Goal: Task Accomplishment & Management: Complete application form

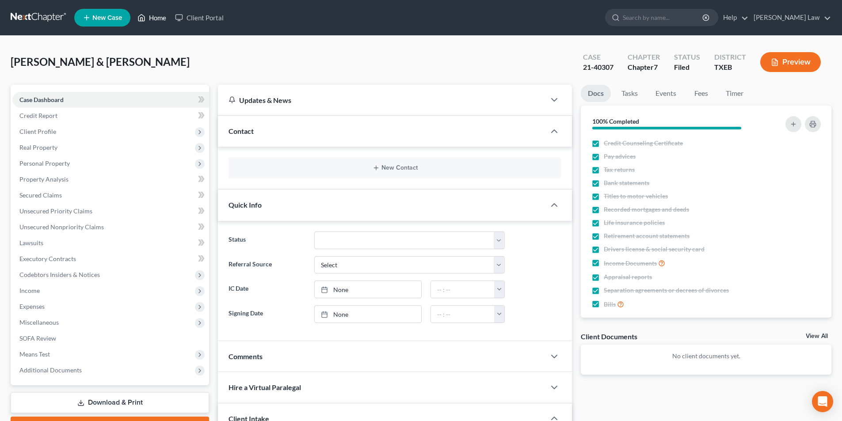
click at [150, 19] on link "Home" at bounding box center [152, 18] width 38 height 16
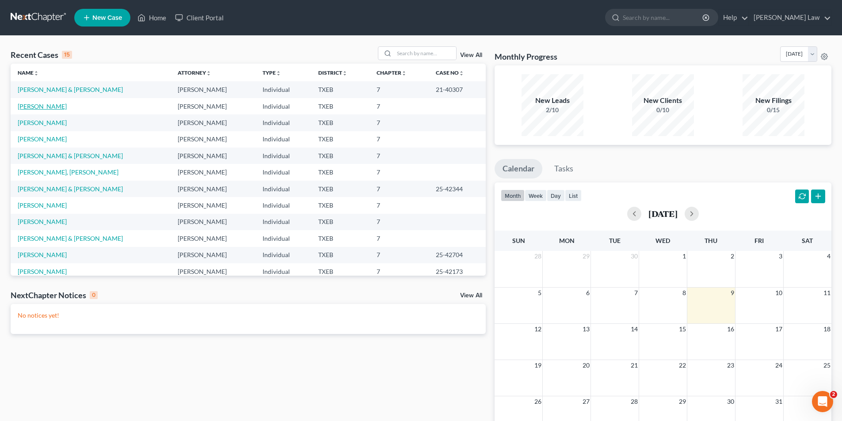
click at [41, 107] on link "[PERSON_NAME]" at bounding box center [42, 107] width 49 height 8
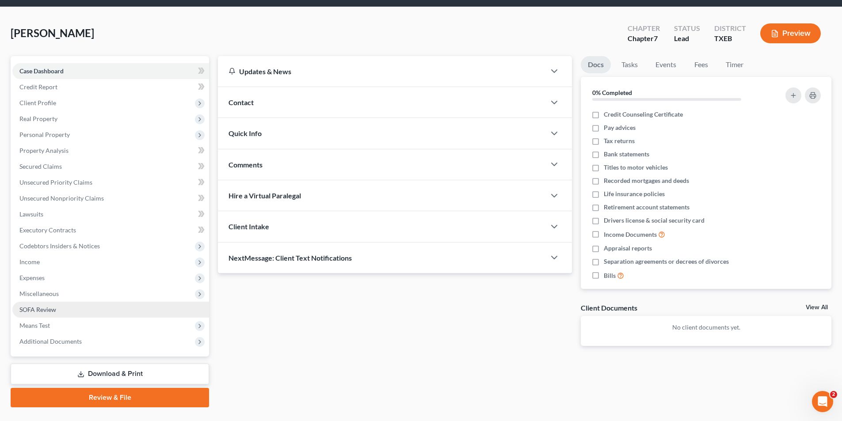
scroll to position [49, 0]
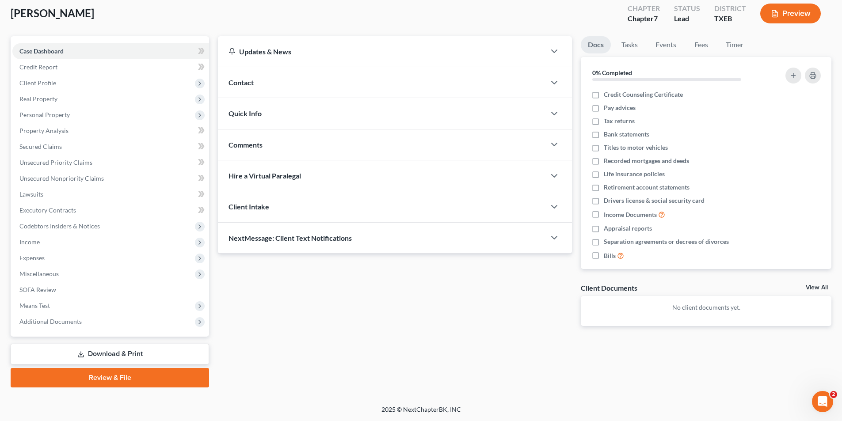
click at [94, 377] on link "Review & File" at bounding box center [110, 377] width 199 height 19
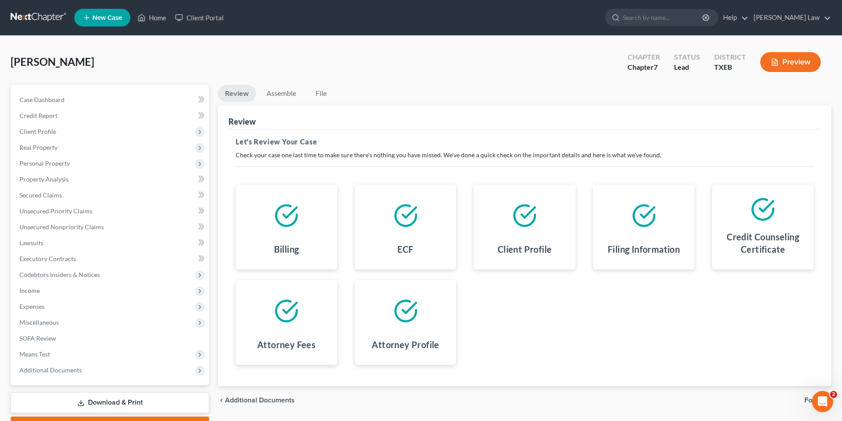
click at [805, 399] on span "Forms" at bounding box center [815, 400] width 20 height 7
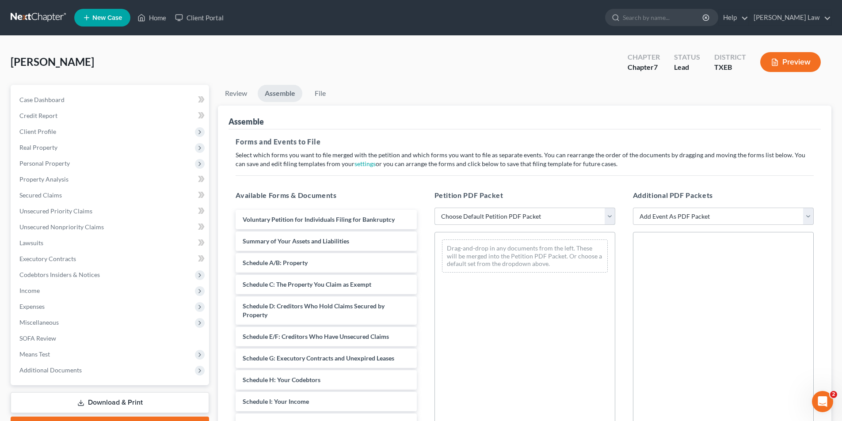
click at [469, 218] on select "Choose Default Petition PDF Packet Emergency Filing (Voluntary Petition and Cre…" at bounding box center [525, 217] width 181 height 18
select select "1"
click at [435, 208] on select "Choose Default Petition PDF Packet Emergency Filing (Voluntary Petition and Cre…" at bounding box center [525, 217] width 181 height 18
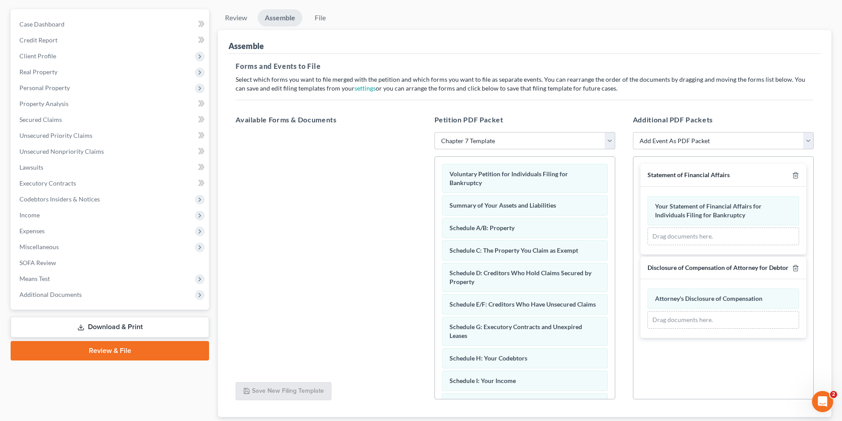
scroll to position [134, 0]
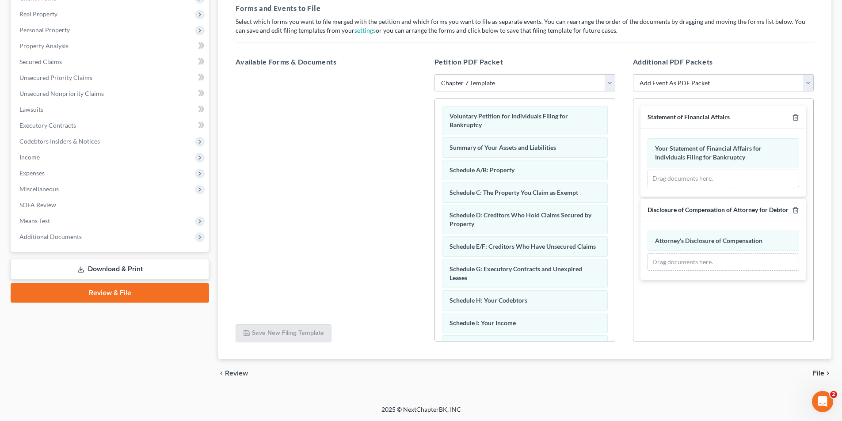
click at [821, 376] on span "File" at bounding box center [818, 373] width 11 height 7
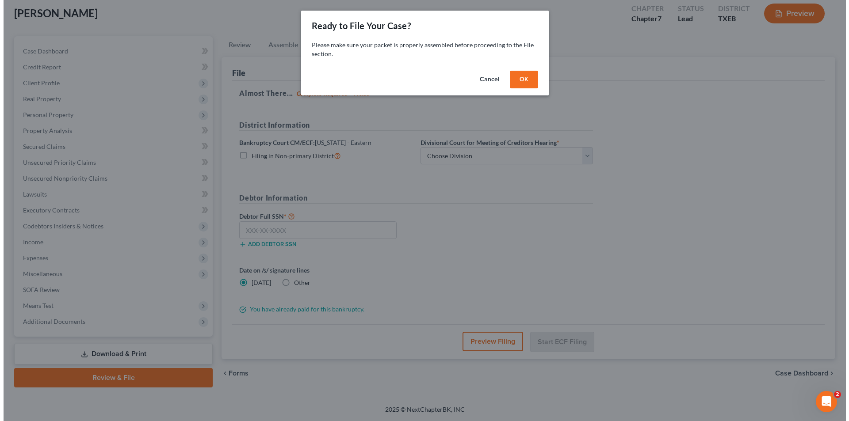
scroll to position [49, 0]
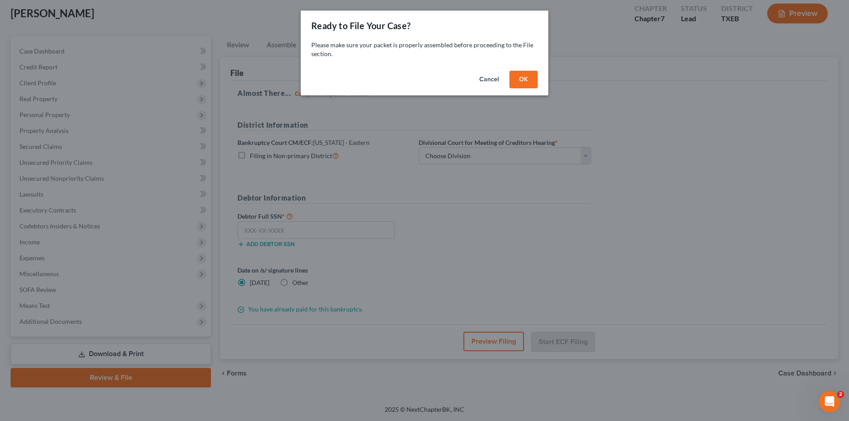
click at [526, 83] on button "OK" at bounding box center [523, 80] width 28 height 18
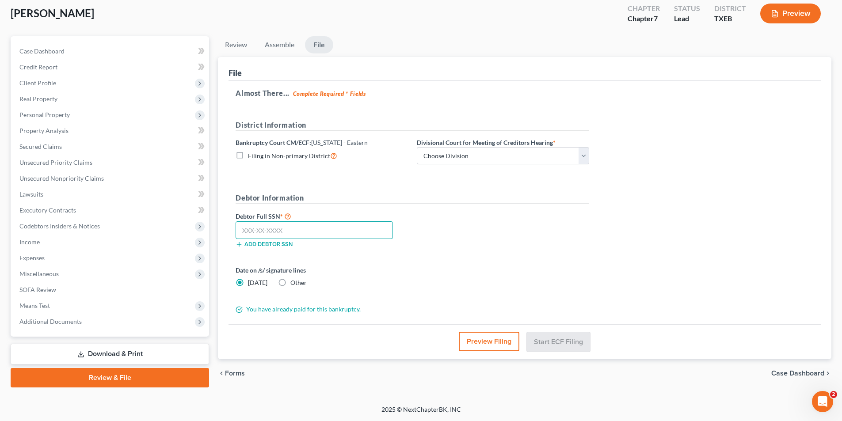
click at [274, 229] on input "text" at bounding box center [314, 231] width 157 height 18
click at [471, 342] on button "Preview Filing" at bounding box center [489, 341] width 61 height 19
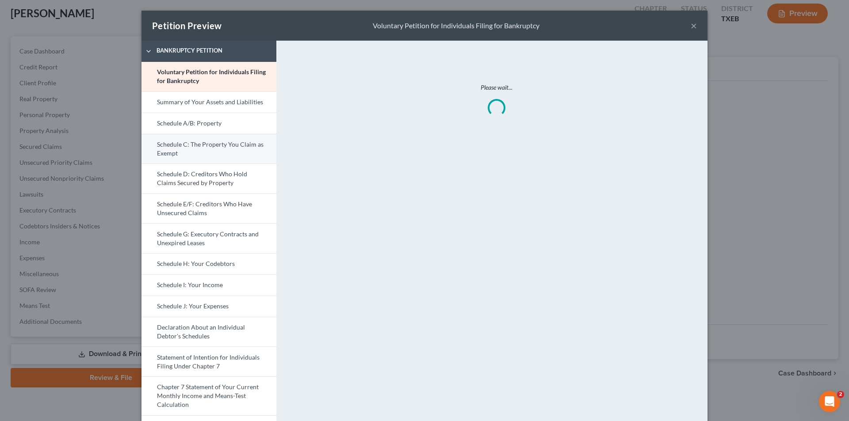
click at [172, 153] on link "Schedule C: The Property You Claim as Exempt" at bounding box center [208, 149] width 135 height 30
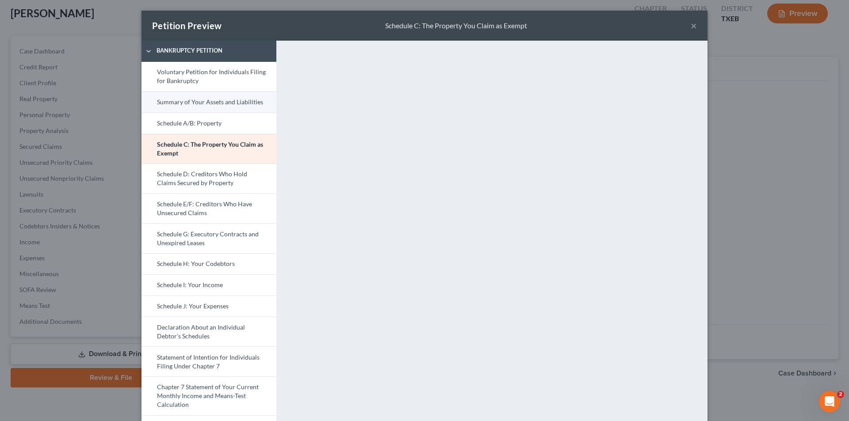
click at [200, 101] on link "Summary of Your Assets and Liabilities" at bounding box center [208, 102] width 135 height 21
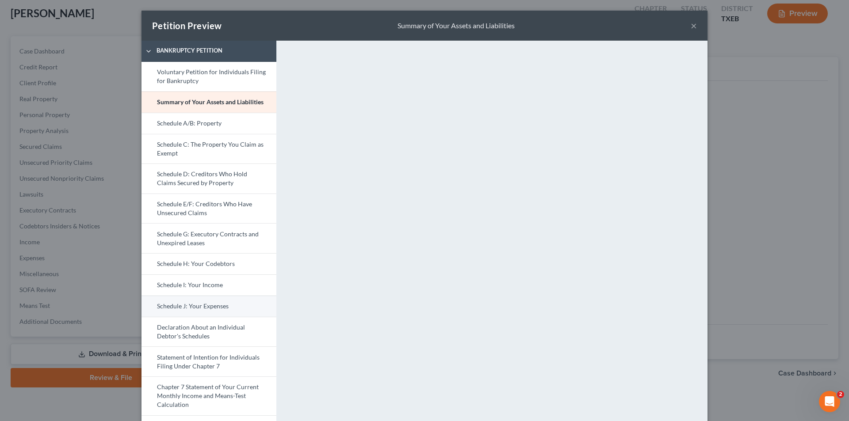
click at [188, 310] on link "Schedule J: Your Expenses" at bounding box center [208, 306] width 135 height 21
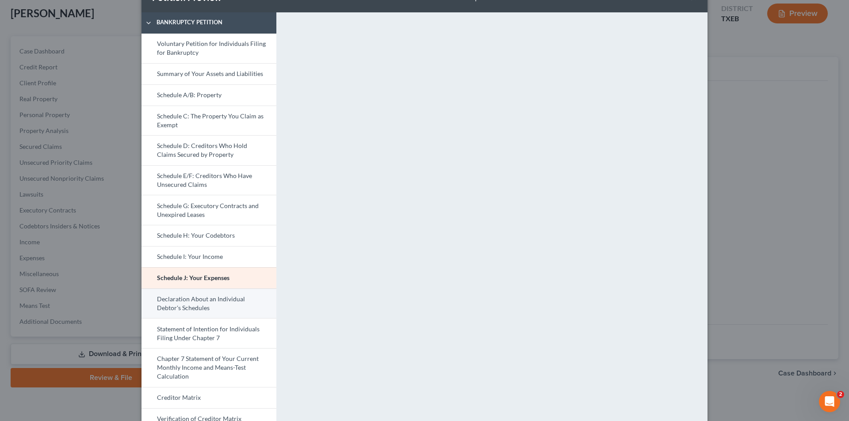
scroll to position [44, 0]
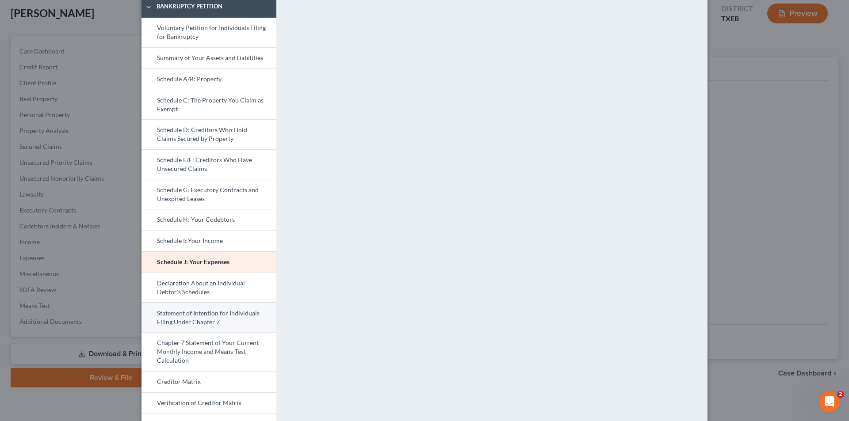
click at [187, 317] on link "Statement of Intention for Individuals Filing Under Chapter 7" at bounding box center [208, 317] width 135 height 30
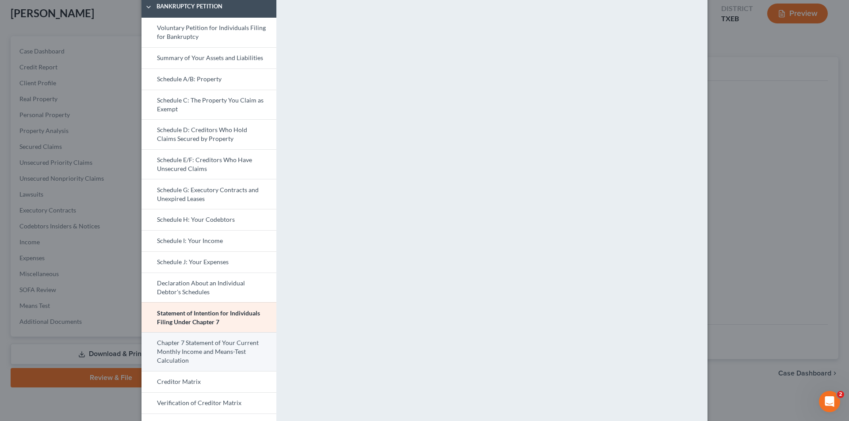
click at [172, 343] on link "Chapter 7 Statement of Your Current Monthly Income and Means-Test Calculation" at bounding box center [208, 352] width 135 height 39
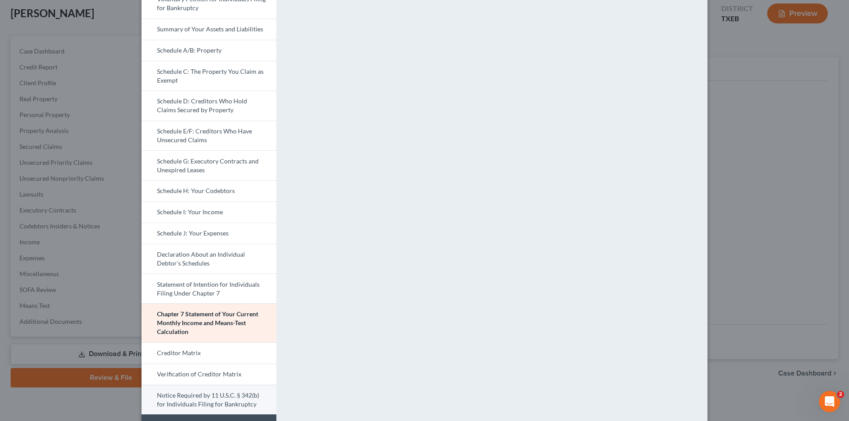
scroll to position [45, 0]
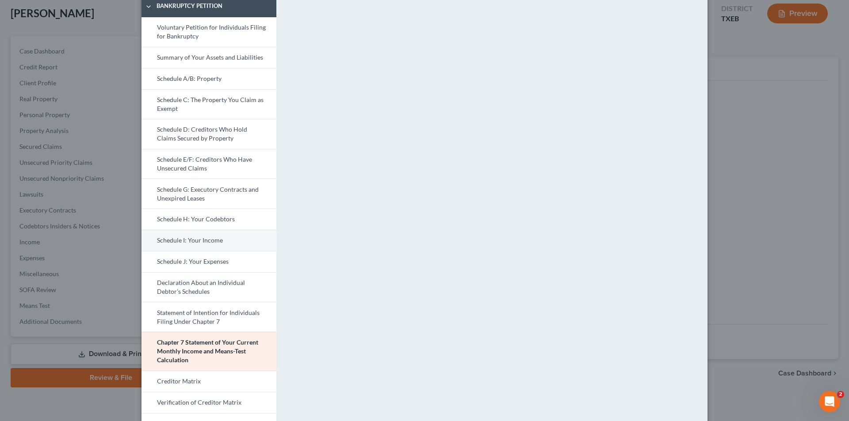
click at [188, 240] on link "Schedule I: Your Income" at bounding box center [208, 240] width 135 height 21
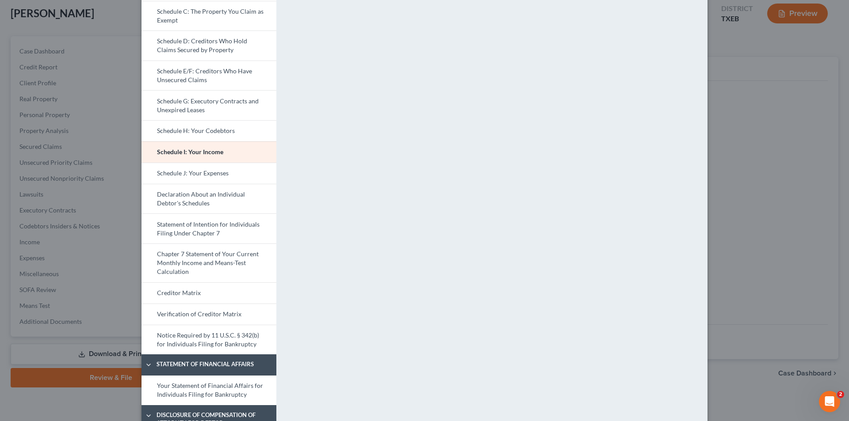
scroll to position [177, 0]
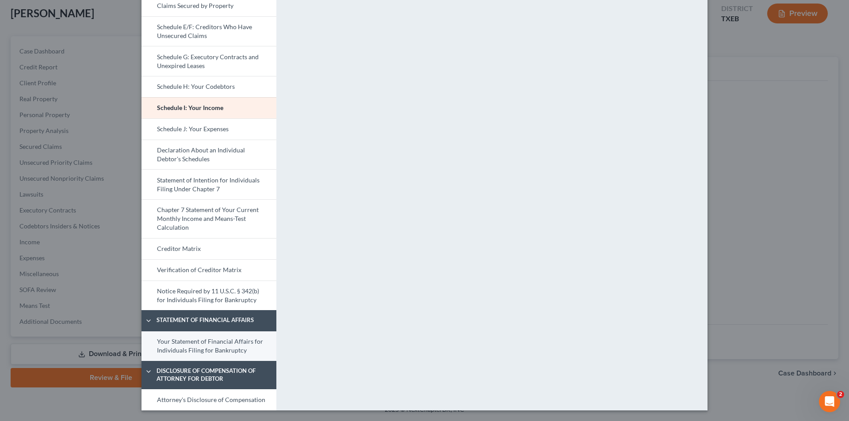
click at [166, 348] on link "Your Statement of Financial Affairs for Individuals Filing for Bankruptcy" at bounding box center [208, 347] width 135 height 30
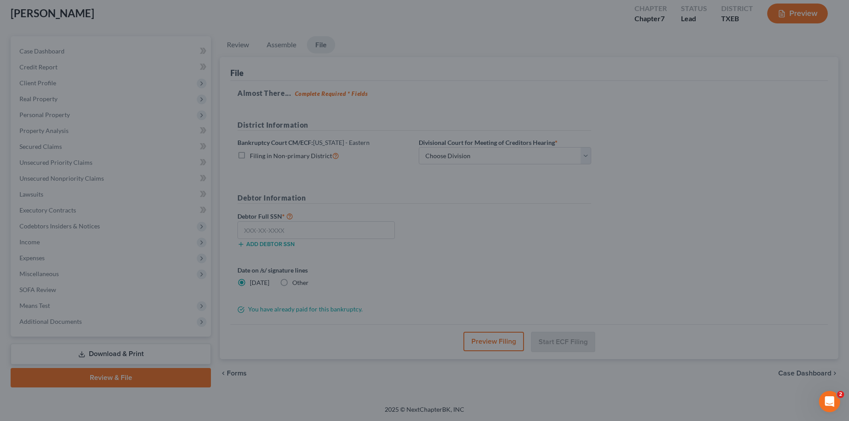
click at [793, 197] on div "Petition Preview Your Statement of Financial Affairs for Individuals Filing for…" at bounding box center [424, 210] width 849 height 421
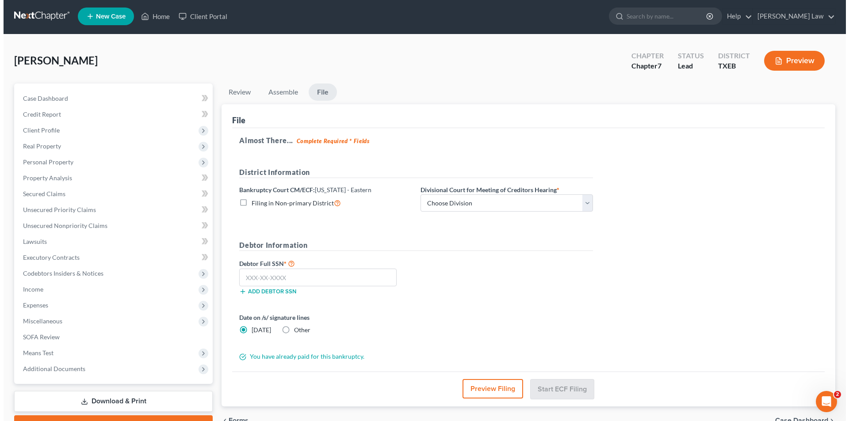
scroll to position [0, 0]
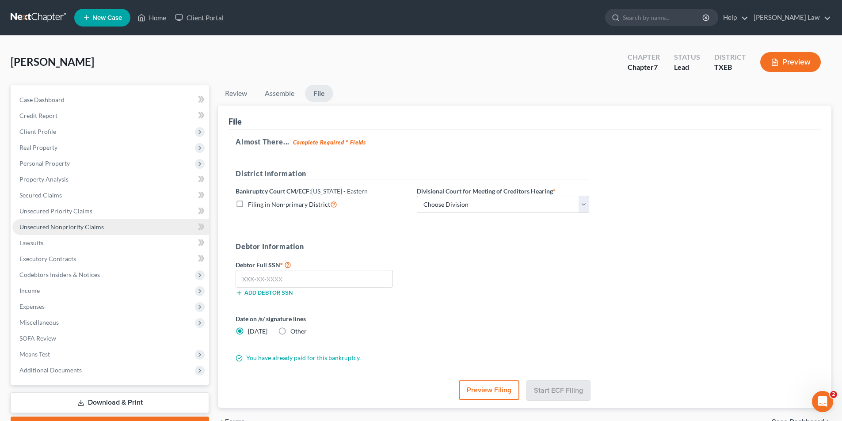
drag, startPoint x: 793, startPoint y: 197, endPoint x: 42, endPoint y: 226, distance: 751.4
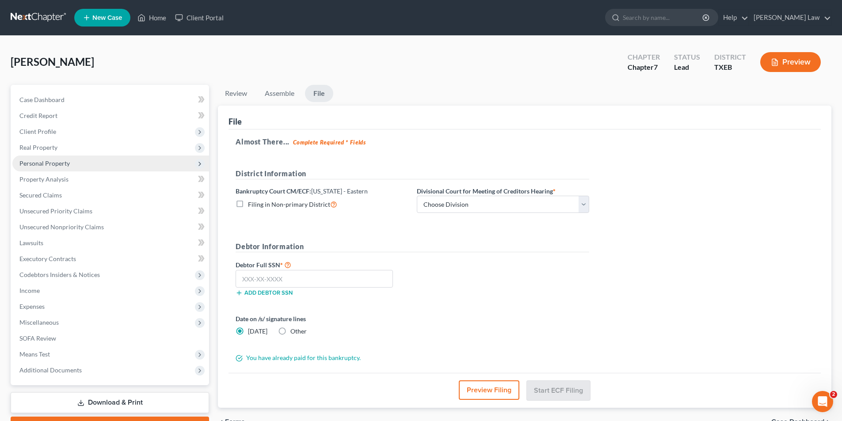
drag, startPoint x: 42, startPoint y: 226, endPoint x: 36, endPoint y: 162, distance: 64.0
click at [36, 162] on span "Personal Property" at bounding box center [44, 164] width 50 height 8
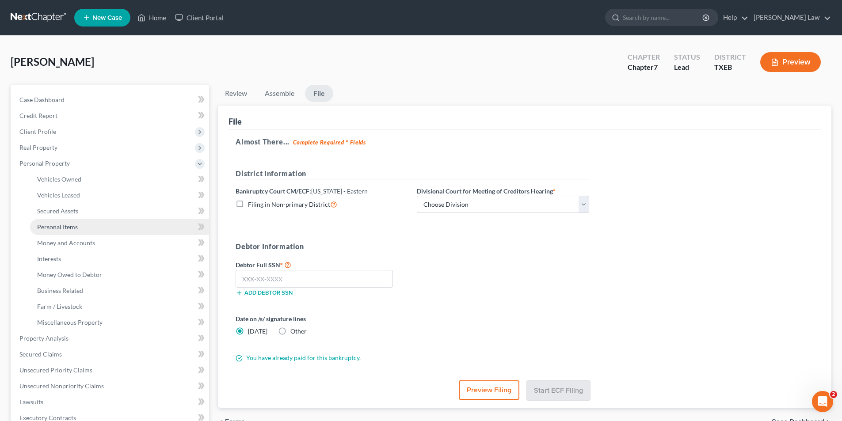
click at [53, 229] on span "Personal Items" at bounding box center [57, 227] width 41 height 8
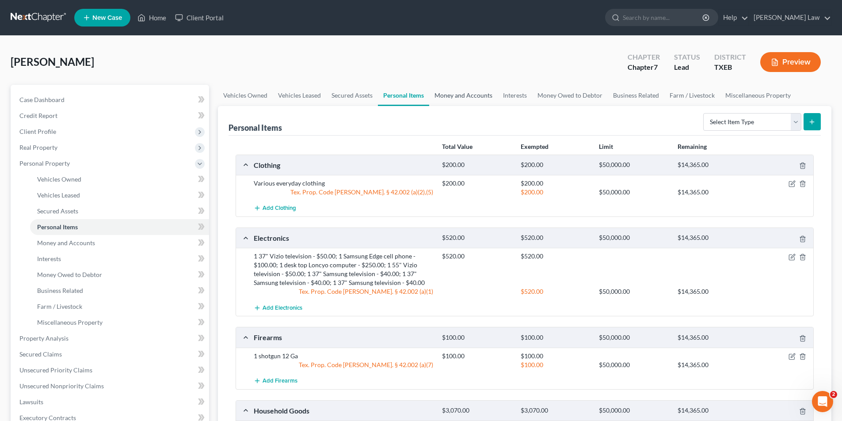
click at [455, 94] on link "Money and Accounts" at bounding box center [463, 95] width 69 height 21
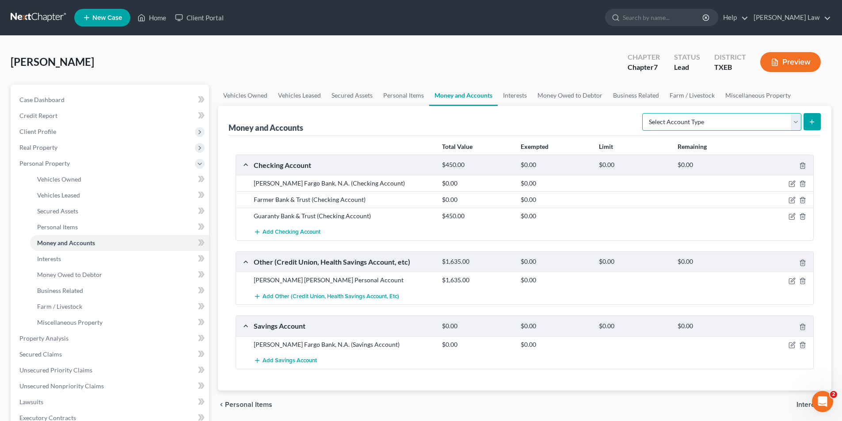
click at [796, 122] on select "Select Account Type Brokerage Cash on Hand Certificates of Deposit Checking Acc…" at bounding box center [721, 122] width 159 height 18
select select "brokerage"
click at [644, 113] on select "Select Account Type Brokerage Cash on Hand Certificates of Deposit Checking Acc…" at bounding box center [721, 122] width 159 height 18
click at [812, 124] on line "submit" at bounding box center [812, 122] width 0 height 4
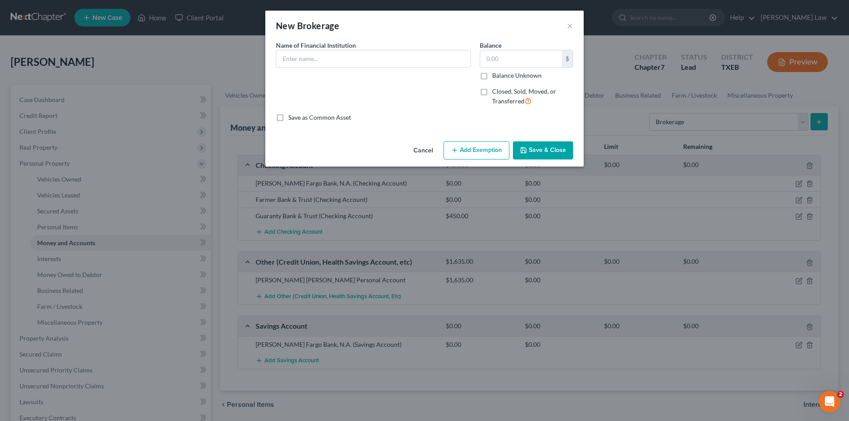
click at [476, 152] on button "Add Exemption" at bounding box center [477, 150] width 66 height 19
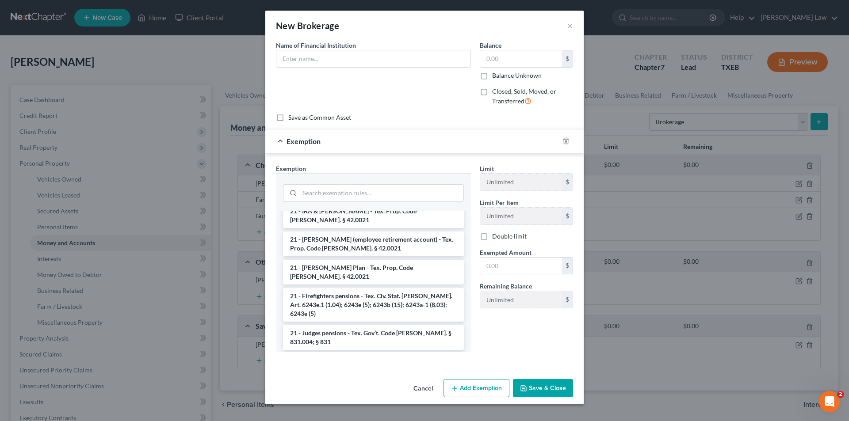
scroll to position [354, 0]
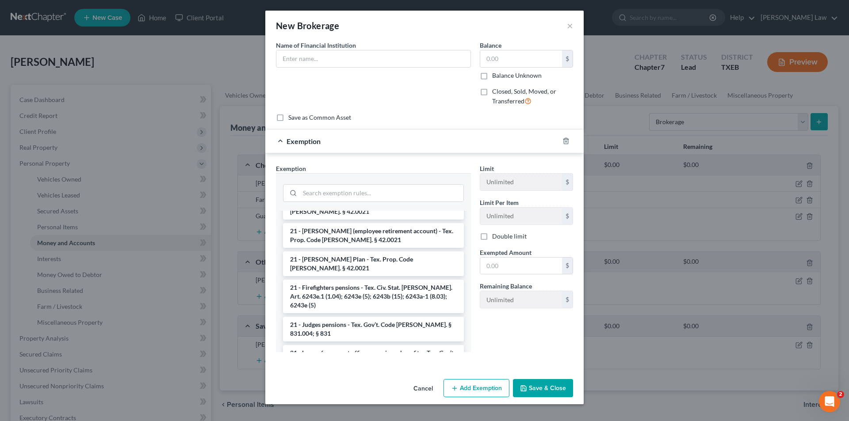
click at [419, 391] on button "Cancel" at bounding box center [423, 389] width 34 height 18
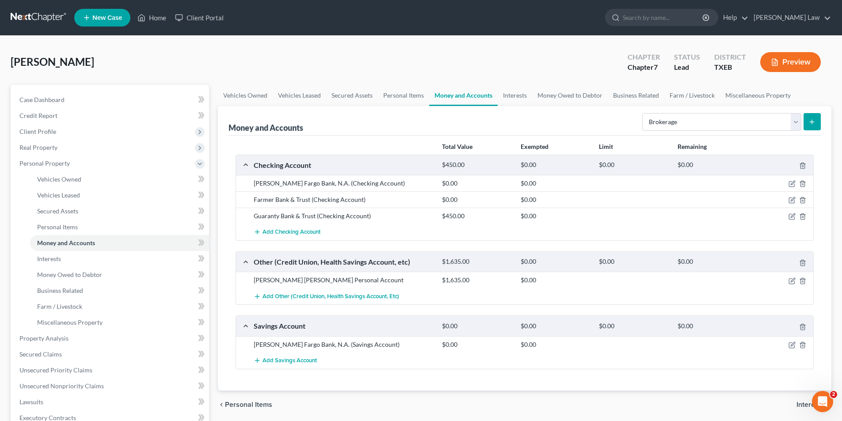
click at [458, 280] on div "$1,635.00" at bounding box center [477, 280] width 78 height 9
click at [791, 282] on icon "button" at bounding box center [793, 280] width 4 height 4
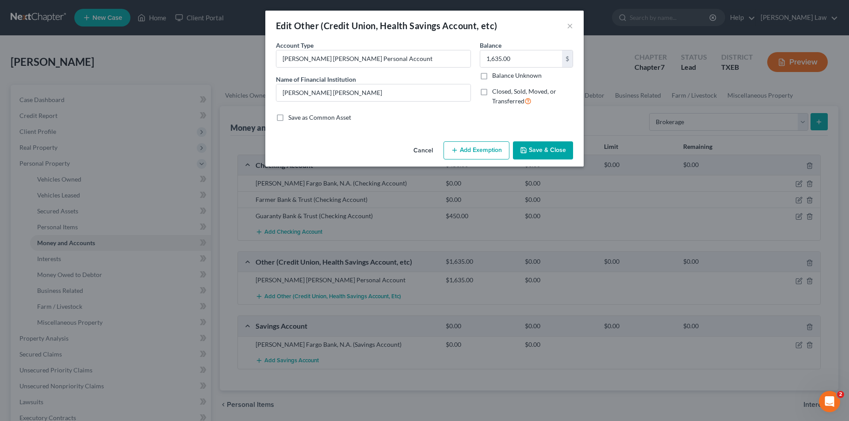
click at [476, 152] on button "Add Exemption" at bounding box center [477, 150] width 66 height 19
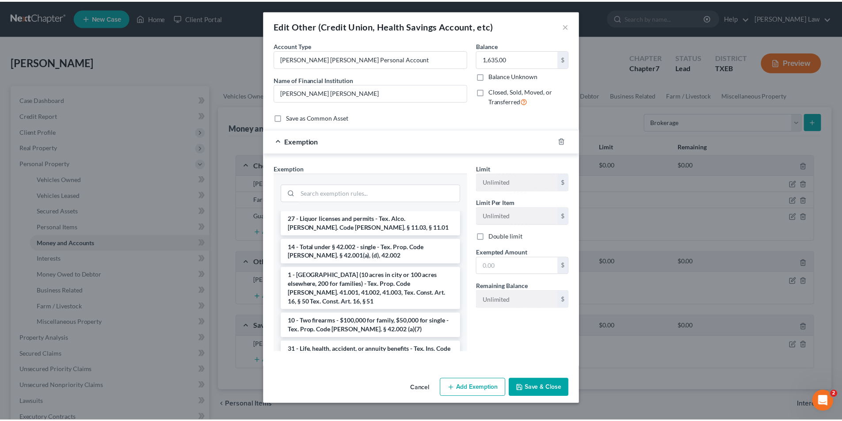
scroll to position [1091, 0]
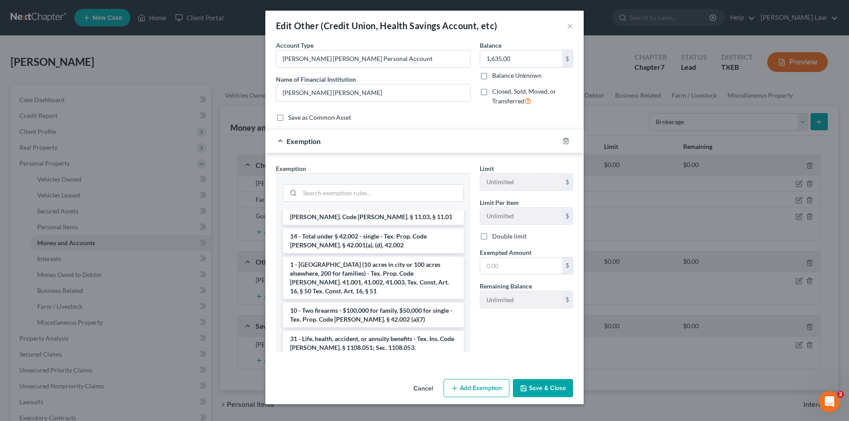
click at [420, 382] on button "Cancel" at bounding box center [423, 389] width 34 height 18
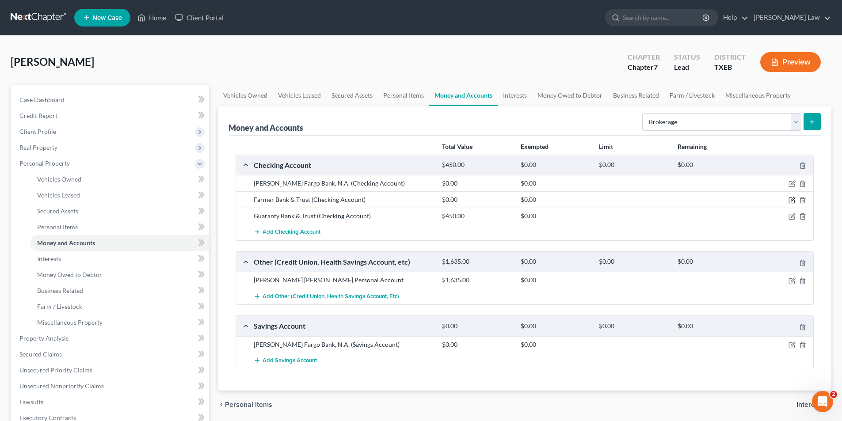
click at [791, 200] on icon "button" at bounding box center [792, 200] width 7 height 7
select select "45"
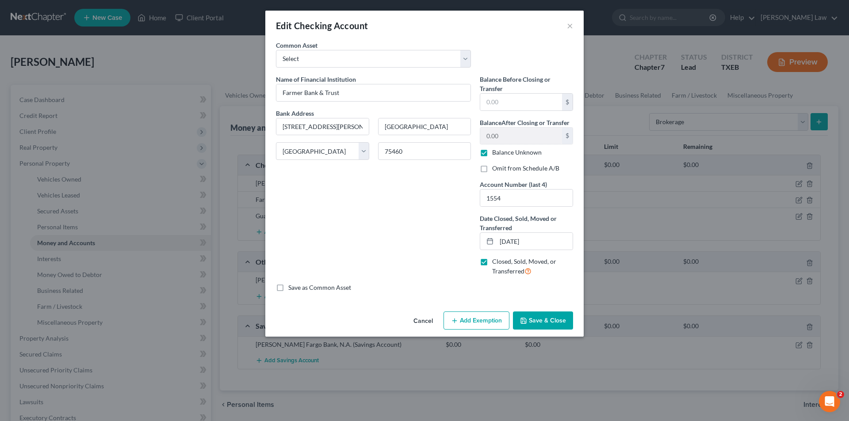
click at [492, 155] on label "Balance Unknown" at bounding box center [517, 152] width 50 height 9
click at [496, 154] on input "Balance Unknown" at bounding box center [499, 151] width 6 height 6
checkbox input "false"
click at [504, 138] on input "0.00" at bounding box center [521, 136] width 82 height 17
click at [533, 136] on input "0.00" at bounding box center [521, 136] width 82 height 17
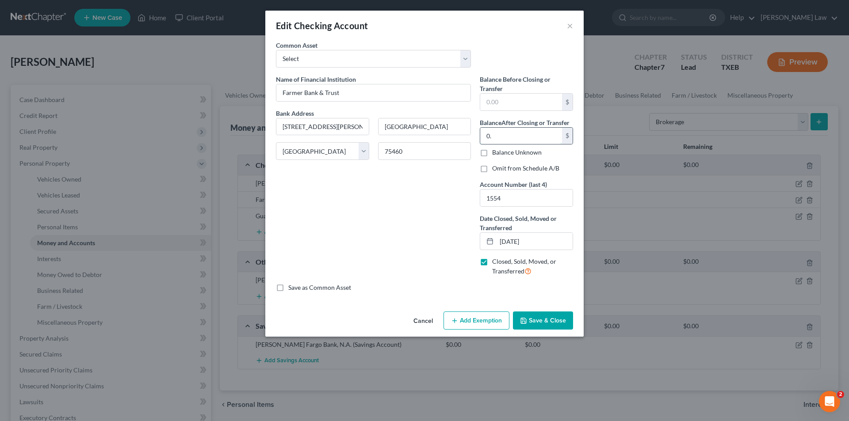
type input "0"
type input "533.99"
click at [544, 318] on button "Save & Close" at bounding box center [543, 321] width 60 height 19
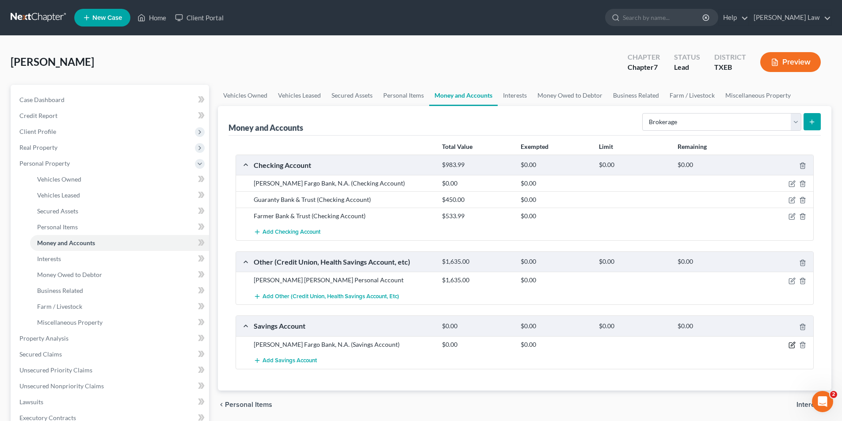
click at [792, 343] on icon "button" at bounding box center [791, 345] width 5 height 5
select select "38"
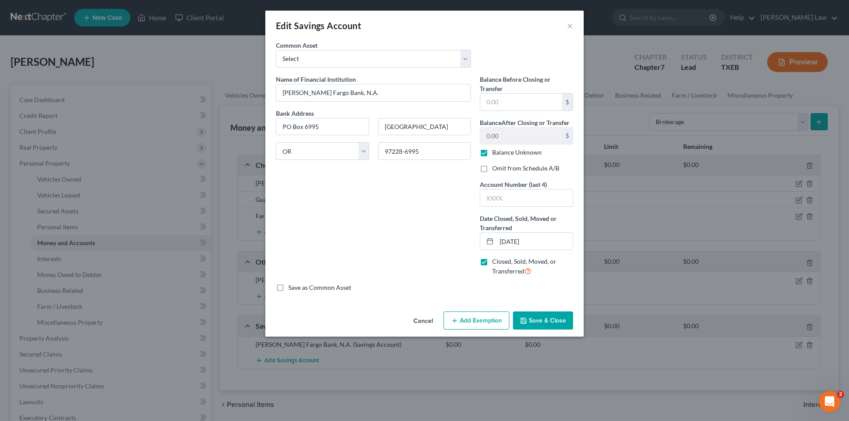
click at [492, 153] on label "Balance Unknown" at bounding box center [517, 152] width 50 height 9
click at [496, 153] on input "Balance Unknown" at bounding box center [499, 151] width 6 height 6
checkbox input "false"
click at [514, 99] on input "text" at bounding box center [521, 102] width 82 height 17
click at [508, 103] on input "text" at bounding box center [521, 102] width 82 height 17
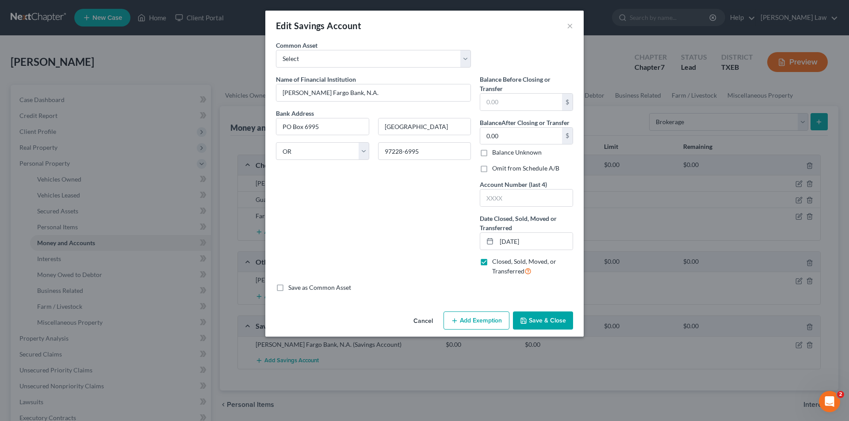
click at [422, 319] on button "Cancel" at bounding box center [423, 322] width 34 height 18
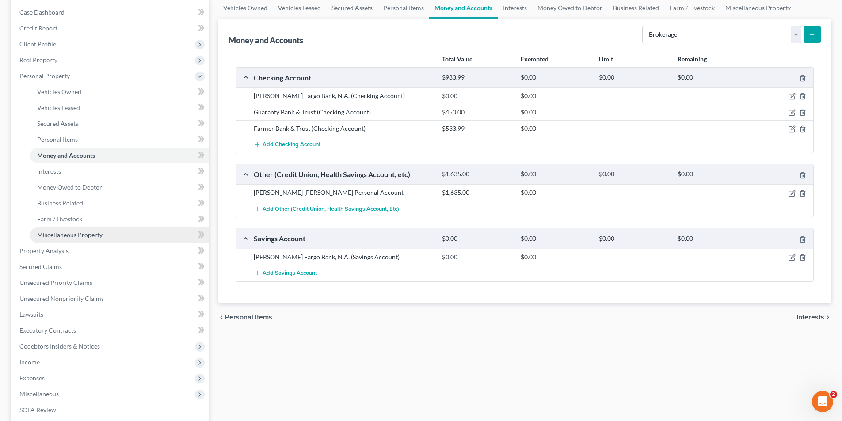
scroll to position [88, 0]
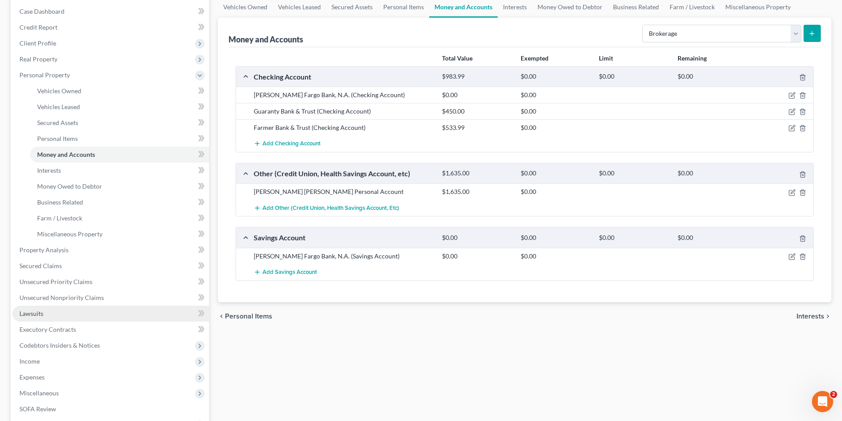
click at [48, 314] on link "Lawsuits" at bounding box center [110, 314] width 197 height 16
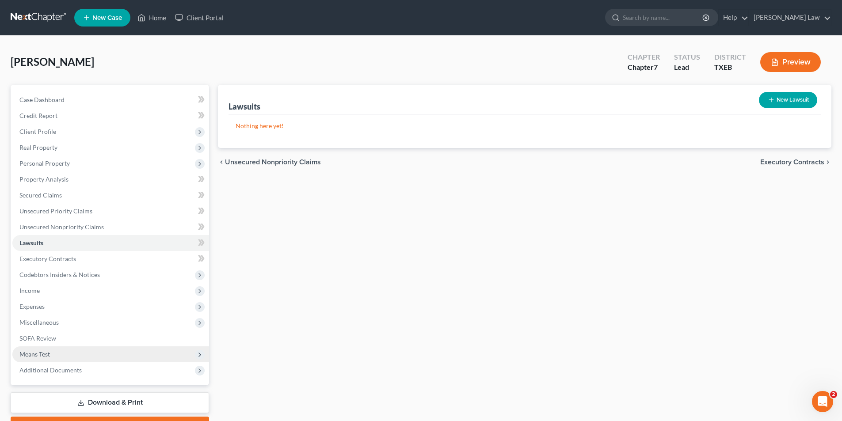
scroll to position [44, 0]
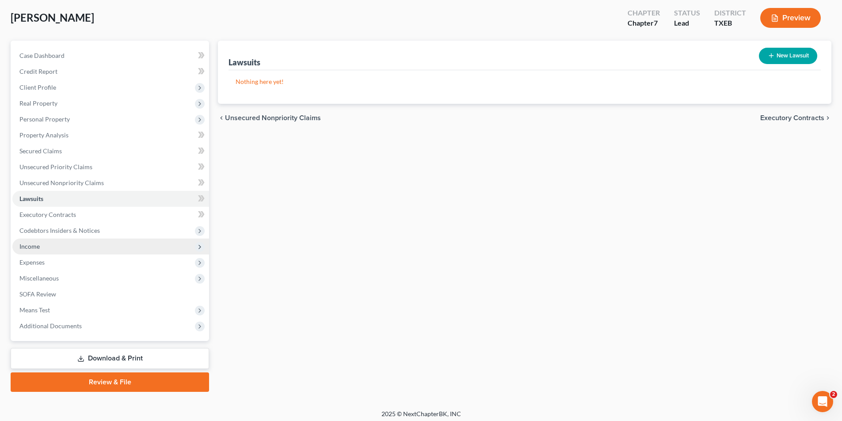
click at [38, 243] on span "Income" at bounding box center [29, 247] width 20 height 8
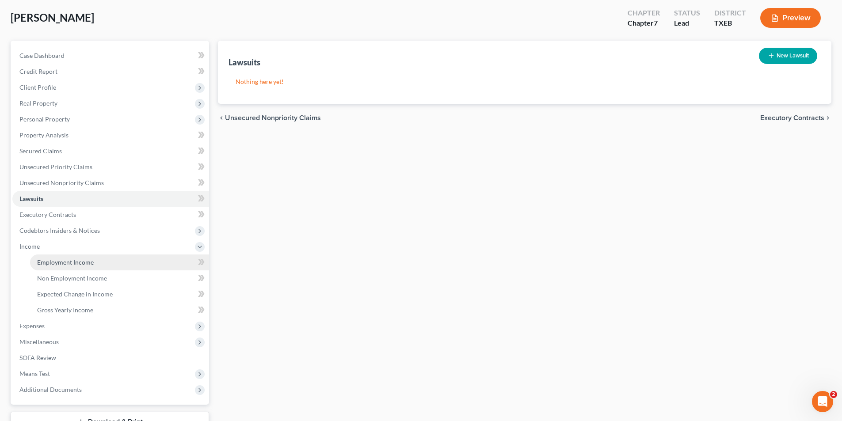
click at [61, 266] on link "Employment Income" at bounding box center [119, 263] width 179 height 16
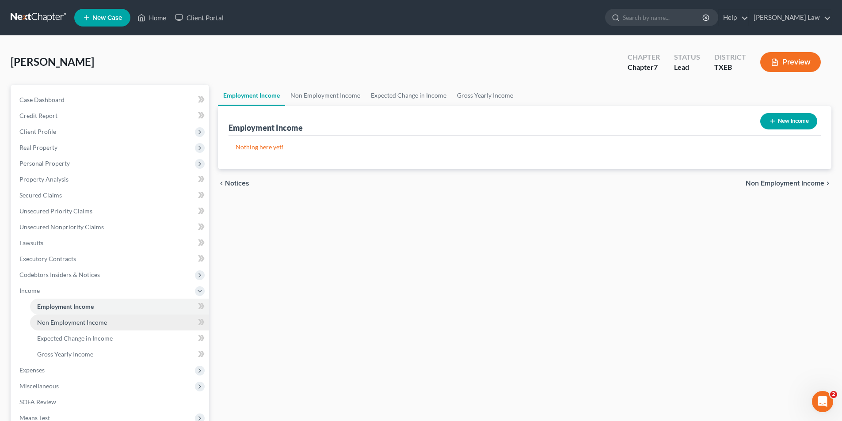
click at [55, 326] on link "Non Employment Income" at bounding box center [119, 323] width 179 height 16
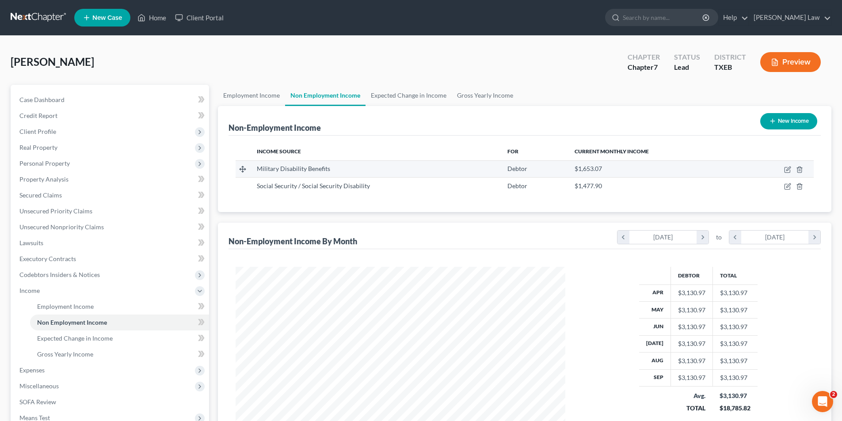
scroll to position [165, 348]
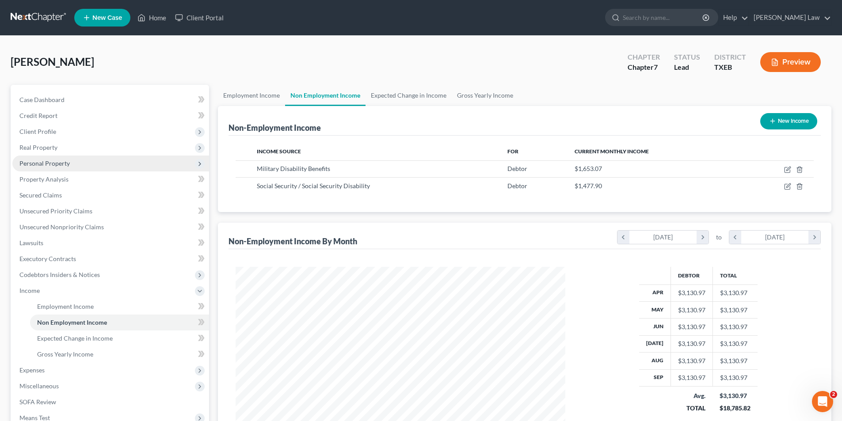
click at [43, 164] on span "Personal Property" at bounding box center [44, 164] width 50 height 8
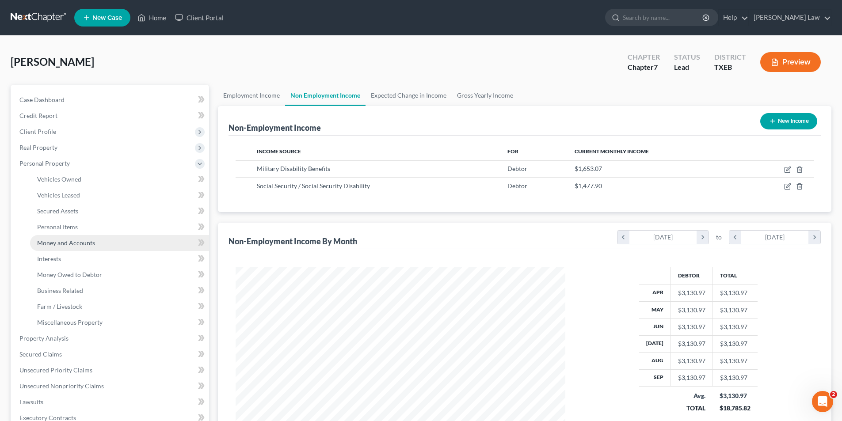
click at [65, 239] on span "Money and Accounts" at bounding box center [66, 243] width 58 height 8
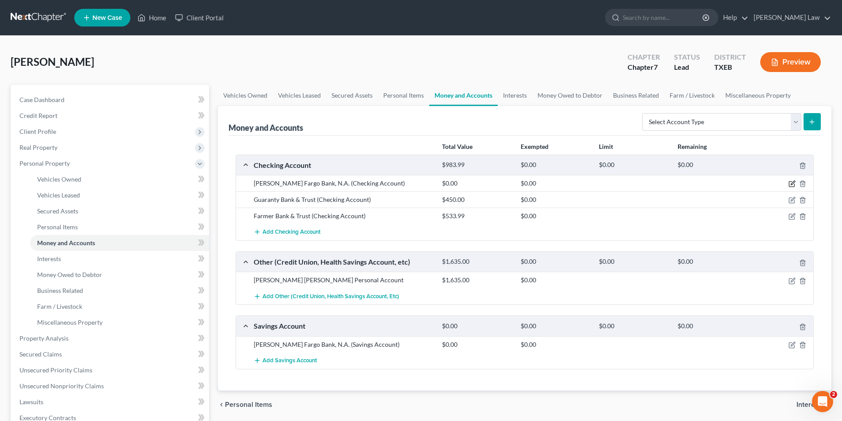
click at [793, 183] on icon "button" at bounding box center [793, 183] width 4 height 4
select select "38"
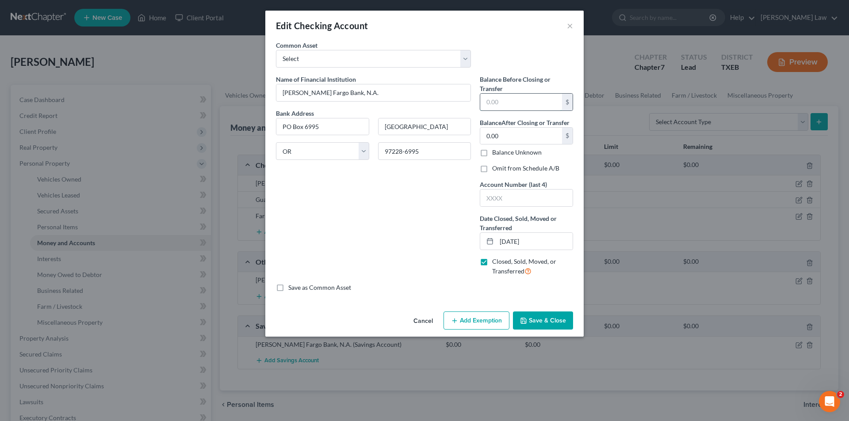
click at [521, 105] on input "text" at bounding box center [521, 102] width 82 height 17
type input "405.84"
click at [492, 168] on label "Omit from Schedule A/B" at bounding box center [525, 168] width 67 height 9
click at [496, 168] on input "Omit from Schedule A/B" at bounding box center [499, 167] width 6 height 6
checkbox input "true"
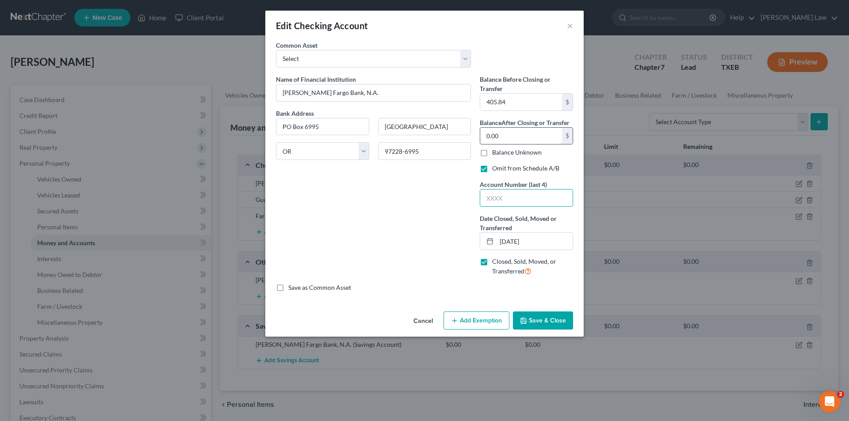
drag, startPoint x: 528, startPoint y: 191, endPoint x: 510, endPoint y: 143, distance: 51.8
drag, startPoint x: 510, startPoint y: 143, endPoint x: 661, endPoint y: 235, distance: 176.6
click at [661, 235] on div "Edit Checking Account × An exemption set must first be selected from the Filing…" at bounding box center [424, 210] width 849 height 421
click at [543, 195] on input "text" at bounding box center [526, 198] width 92 height 17
type input "7221"
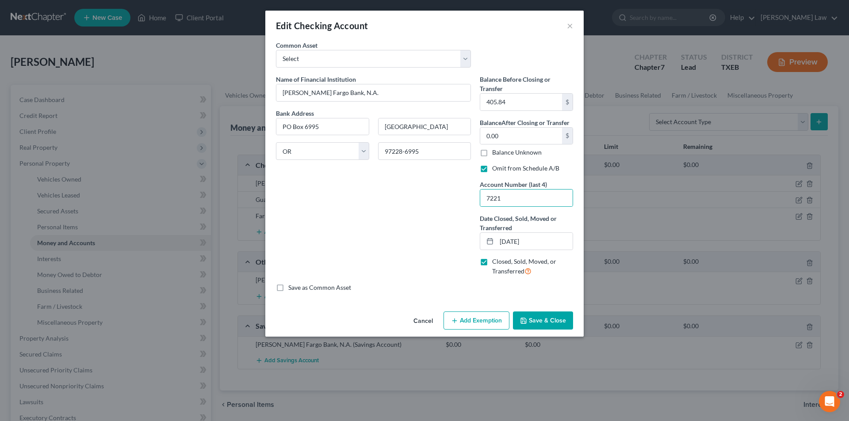
click at [555, 319] on button "Save & Close" at bounding box center [543, 321] width 60 height 19
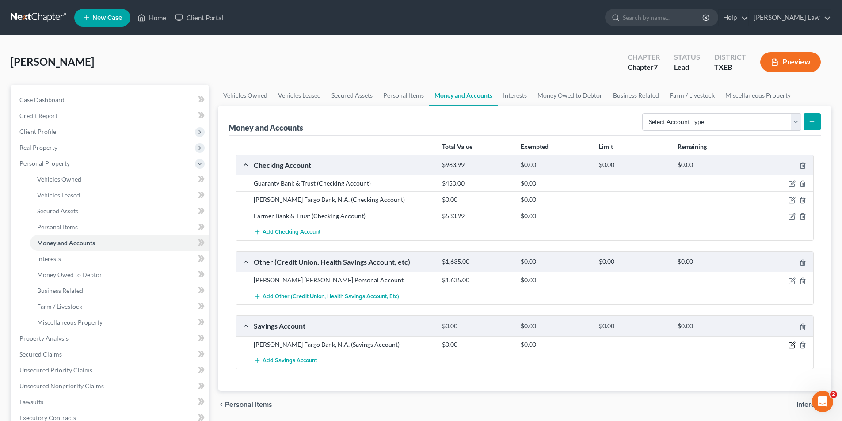
click at [790, 345] on icon "button" at bounding box center [792, 345] width 7 height 7
select select "38"
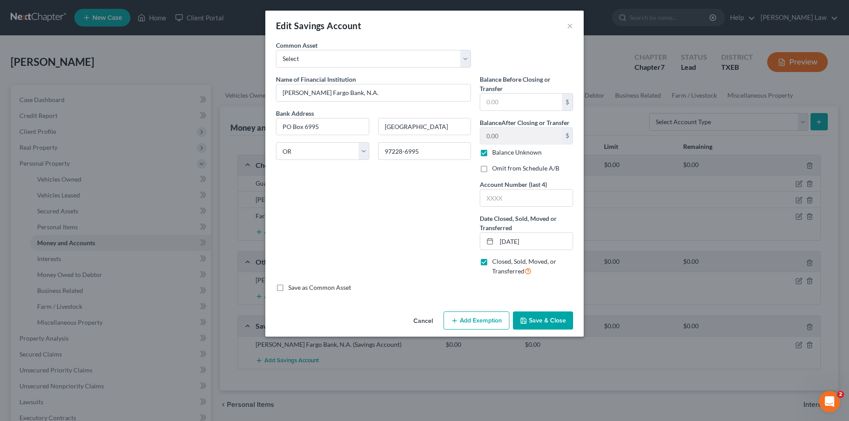
click at [492, 154] on label "Balance Unknown" at bounding box center [517, 152] width 50 height 9
click at [496, 154] on input "Balance Unknown" at bounding box center [499, 151] width 6 height 6
checkbox input "false"
click at [514, 96] on input "text" at bounding box center [521, 102] width 82 height 17
type input "484.30"
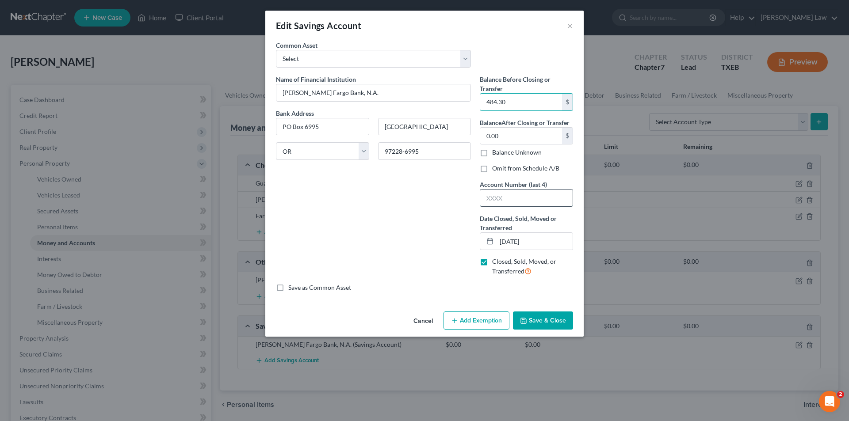
click at [528, 203] on input "text" at bounding box center [526, 198] width 92 height 17
type input "9060"
click at [501, 166] on label "Omit from Schedule A/B" at bounding box center [525, 168] width 67 height 9
click at [501, 166] on input "Omit from Schedule A/B" at bounding box center [499, 167] width 6 height 6
checkbox input "true"
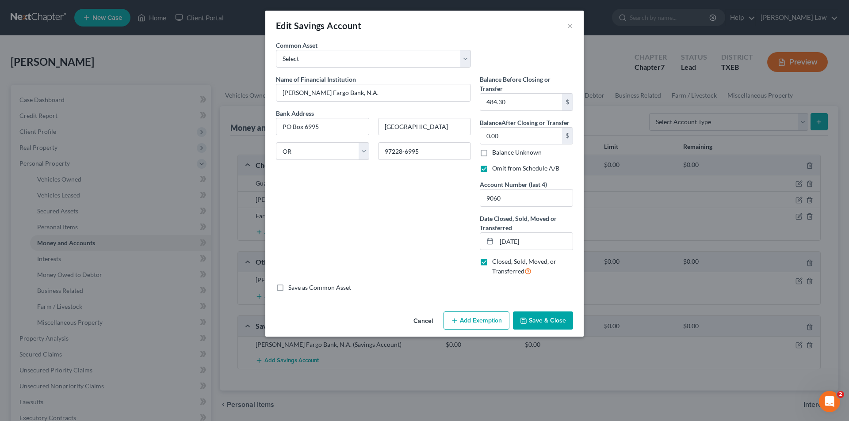
click at [551, 315] on button "Save & Close" at bounding box center [543, 321] width 60 height 19
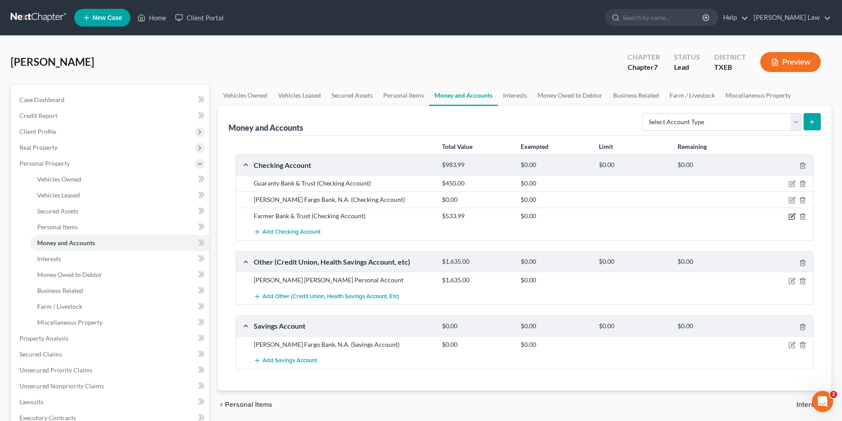
click at [792, 218] on icon "button" at bounding box center [793, 216] width 4 height 4
select select "45"
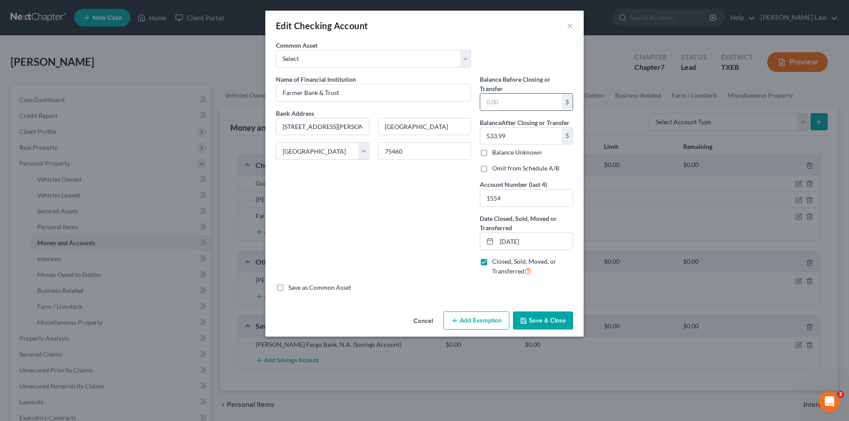
click at [512, 104] on input "text" at bounding box center [521, 102] width 82 height 17
type input "533.99"
type input "0.00"
click at [502, 168] on label "Omit from Schedule A/B" at bounding box center [525, 168] width 67 height 9
click at [501, 168] on input "Omit from Schedule A/B" at bounding box center [499, 167] width 6 height 6
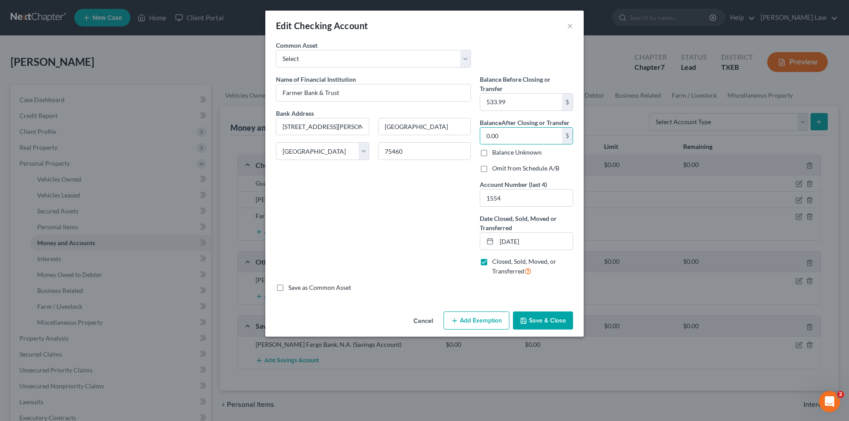
checkbox input "true"
click at [529, 318] on button "Save & Close" at bounding box center [543, 321] width 60 height 19
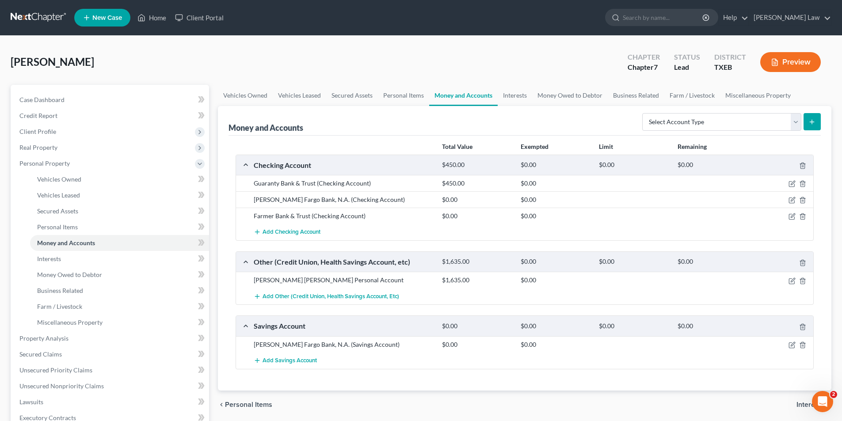
drag, startPoint x: 463, startPoint y: 166, endPoint x: 459, endPoint y: 188, distance: 22.9
drag, startPoint x: 459, startPoint y: 188, endPoint x: 377, endPoint y: 216, distance: 86.3
click at [377, 216] on div "Farmer Bank & Trust (Checking Account)" at bounding box center [343, 216] width 188 height 9
drag, startPoint x: 546, startPoint y: 298, endPoint x: 85, endPoint y: 328, distance: 461.7
click at [85, 328] on link "Miscellaneous Property" at bounding box center [119, 323] width 179 height 16
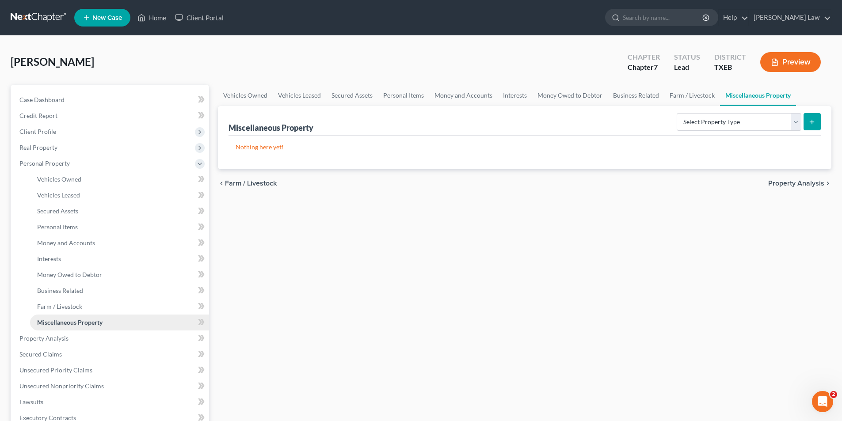
scroll to position [208, 0]
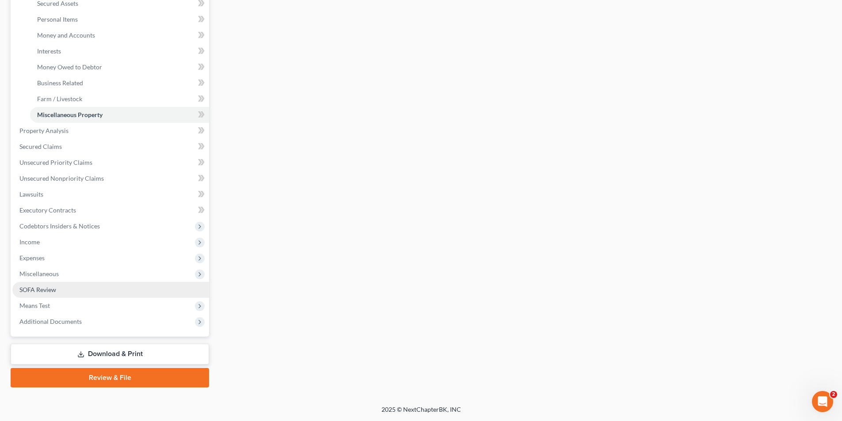
click at [38, 283] on link "SOFA Review" at bounding box center [110, 290] width 197 height 16
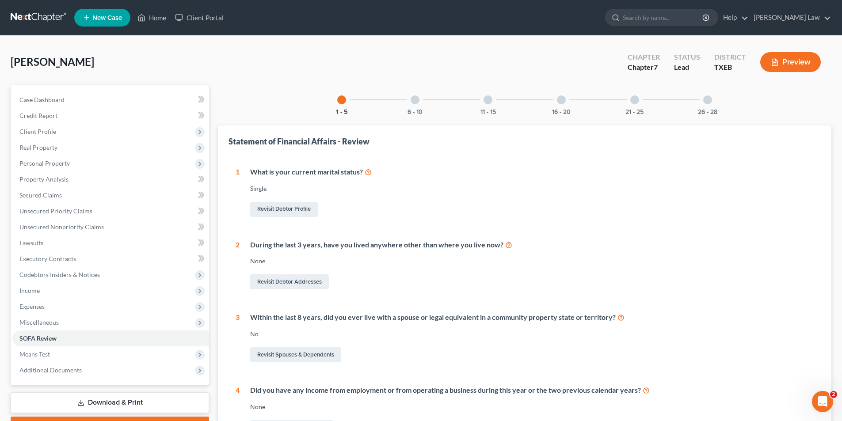
click at [418, 102] on div at bounding box center [415, 100] width 9 height 9
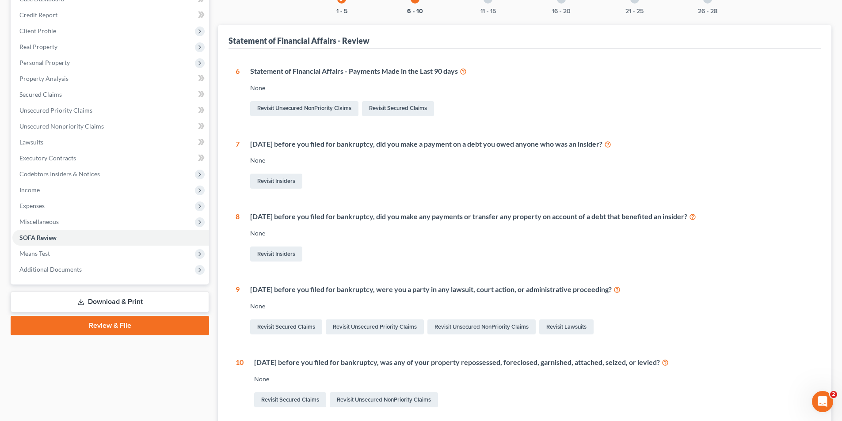
scroll to position [6, 0]
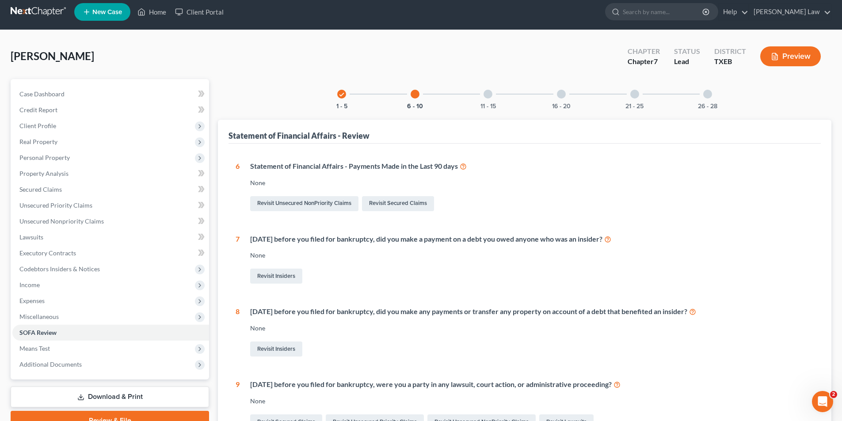
click at [487, 97] on div at bounding box center [488, 94] width 9 height 9
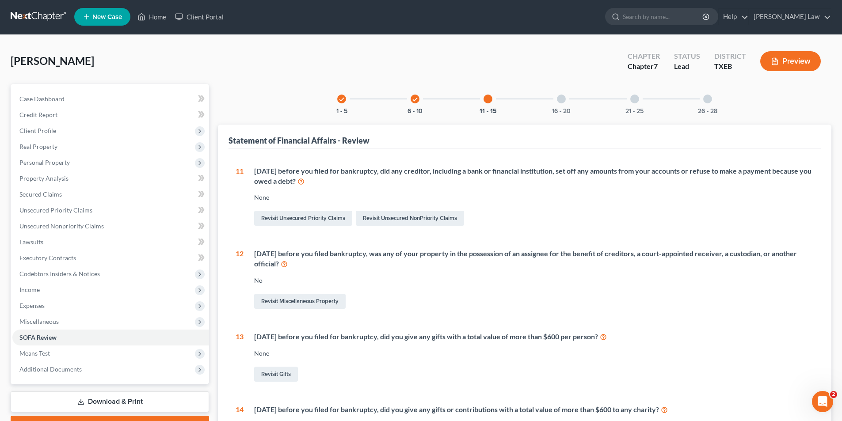
scroll to position [0, 0]
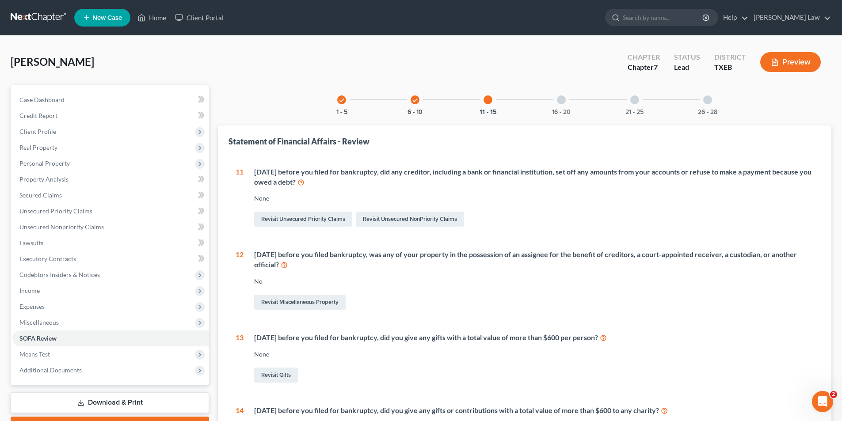
click at [559, 99] on div at bounding box center [561, 100] width 9 height 9
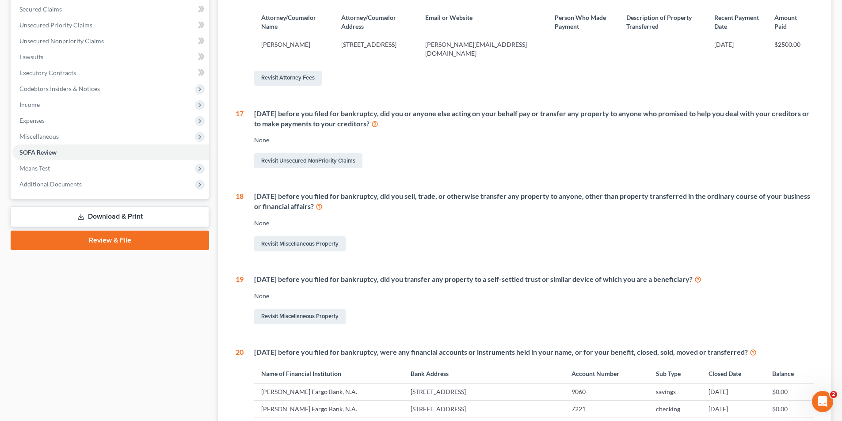
scroll to position [9, 0]
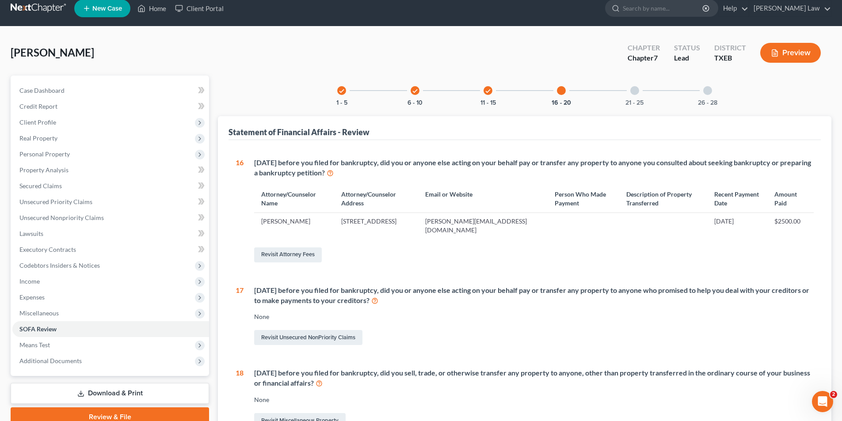
click at [633, 90] on div at bounding box center [635, 90] width 9 height 9
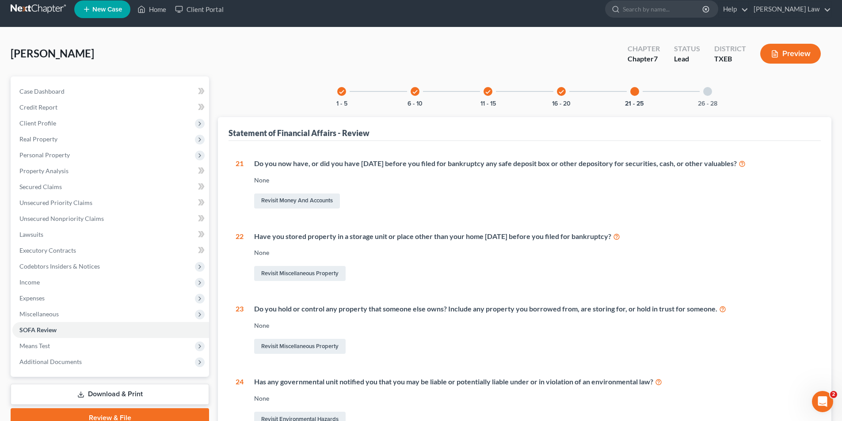
scroll to position [6, 0]
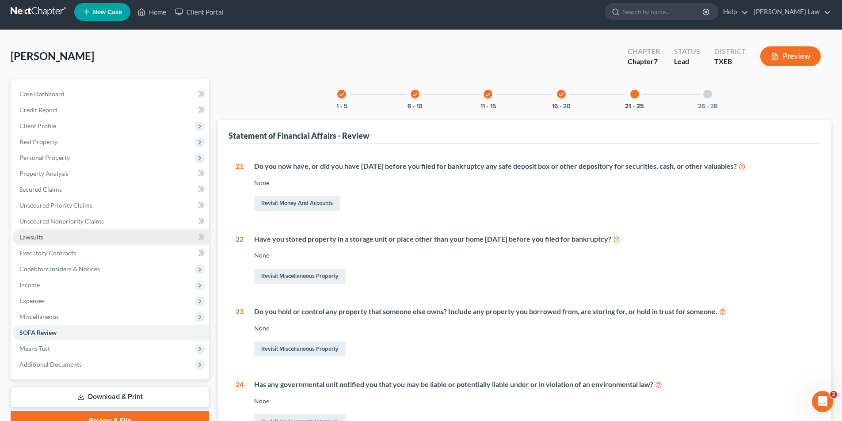
drag, startPoint x: 641, startPoint y: 248, endPoint x: 62, endPoint y: 240, distance: 578.9
click at [62, 240] on link "Lawsuits" at bounding box center [110, 237] width 197 height 16
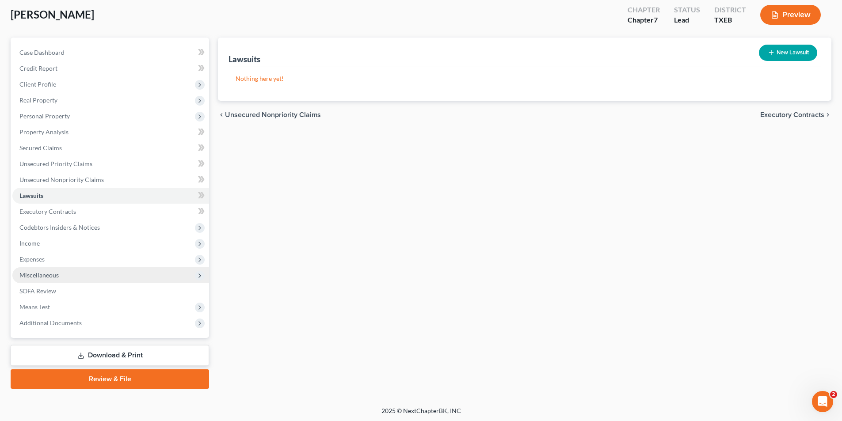
scroll to position [49, 0]
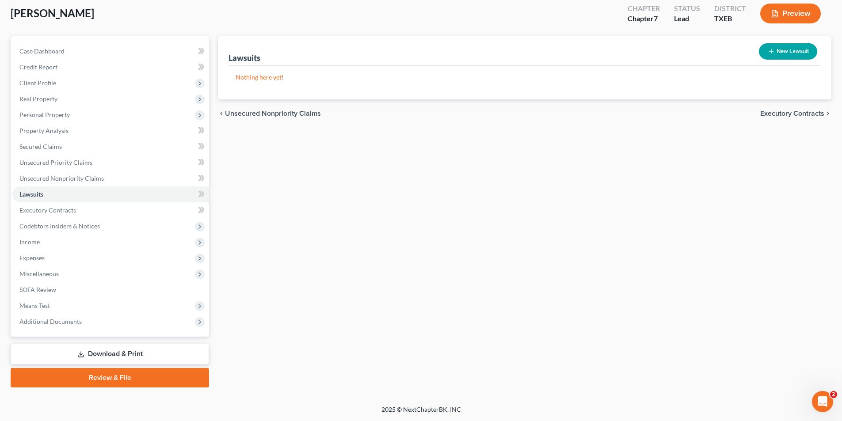
click at [78, 379] on link "Review & File" at bounding box center [110, 377] width 199 height 19
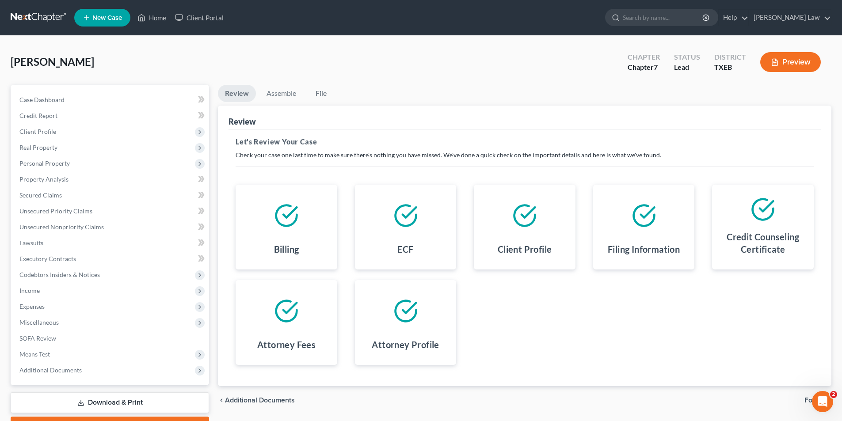
click at [809, 59] on button "Preview" at bounding box center [791, 62] width 61 height 20
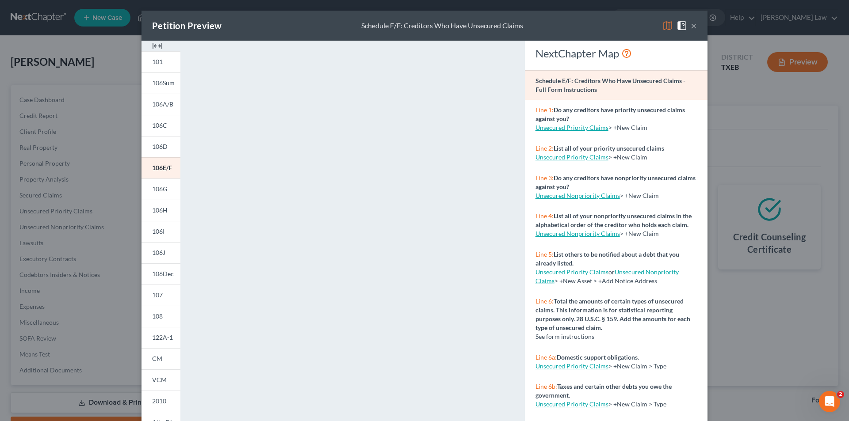
click at [685, 25] on span at bounding box center [684, 25] width 14 height 8
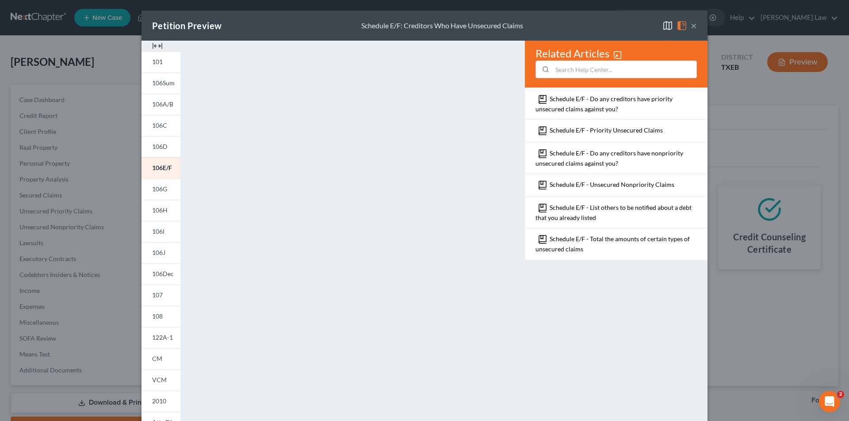
click at [667, 26] on img at bounding box center [667, 25] width 11 height 11
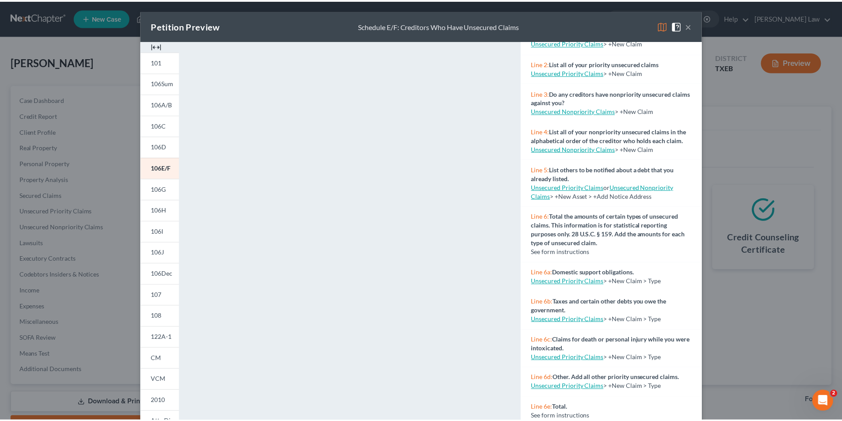
scroll to position [88, 0]
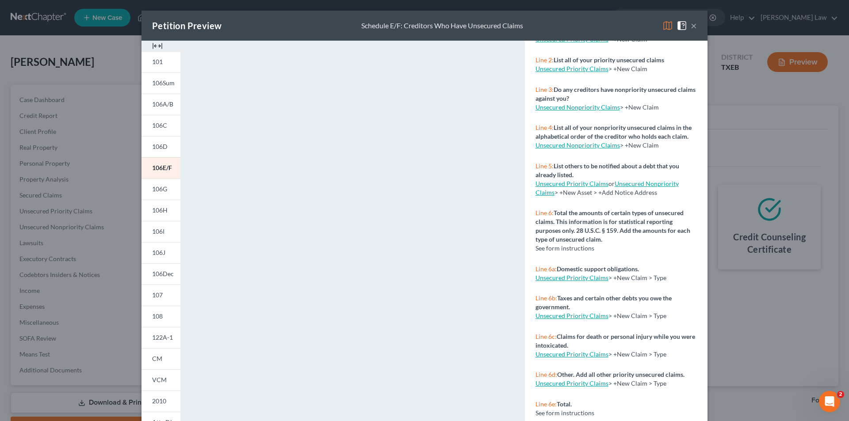
click at [572, 187] on link "Unsecured Priority Claims" at bounding box center [571, 184] width 73 height 8
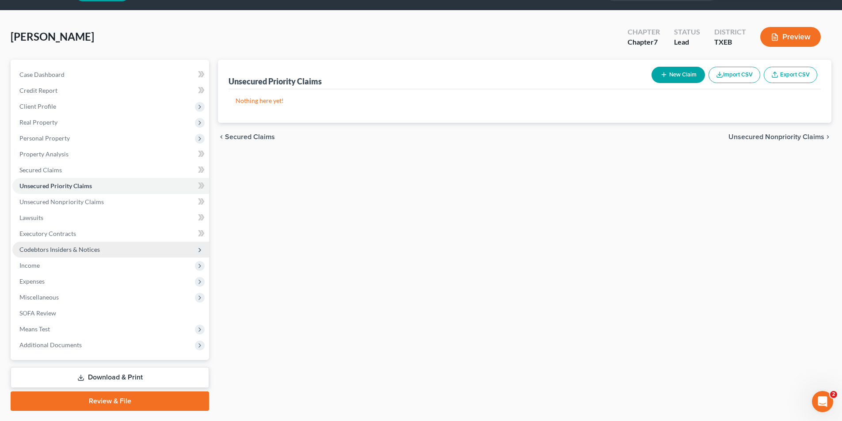
scroll to position [49, 0]
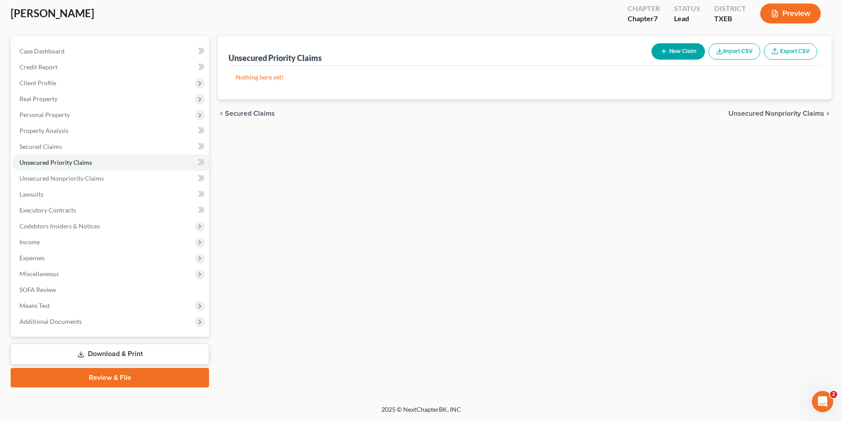
click at [84, 373] on link "Review & File" at bounding box center [110, 377] width 199 height 19
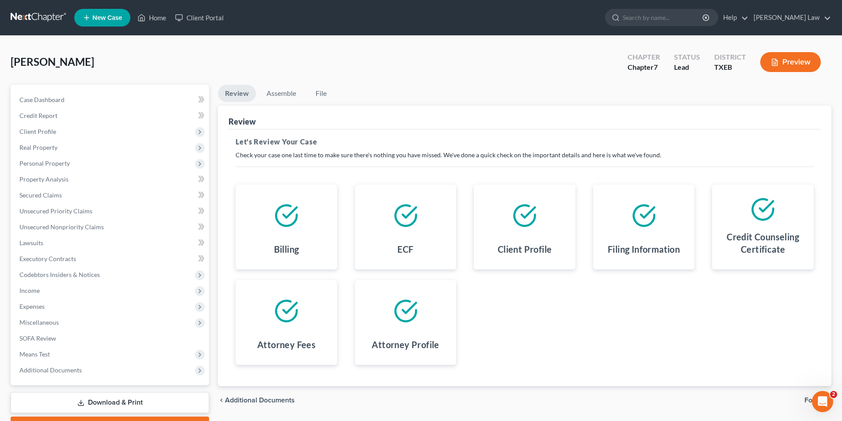
click at [790, 62] on button "Preview" at bounding box center [791, 62] width 61 height 20
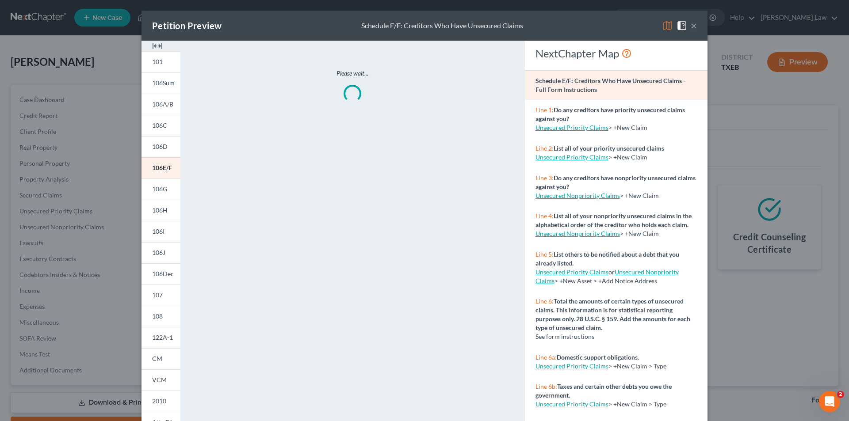
click at [687, 26] on span at bounding box center [684, 25] width 14 height 8
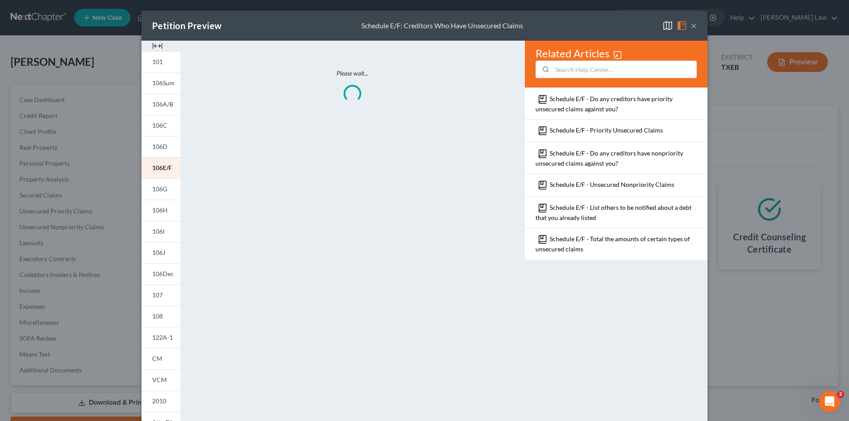
click at [691, 27] on button "×" at bounding box center [694, 25] width 6 height 11
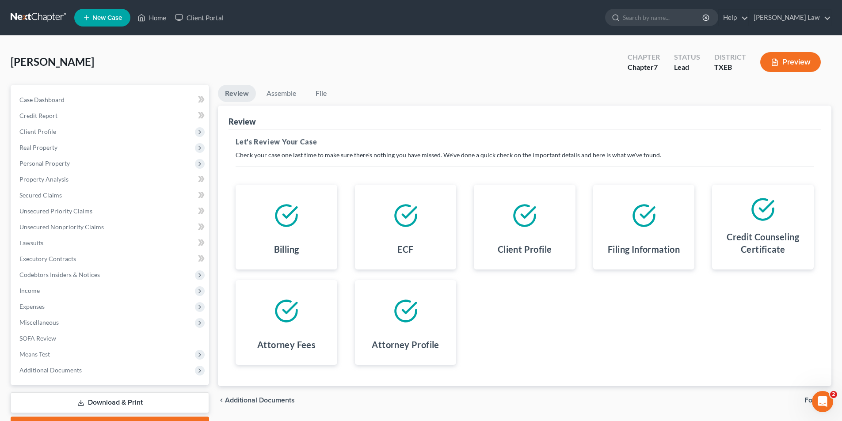
click at [806, 400] on span "Forms" at bounding box center [815, 400] width 20 height 7
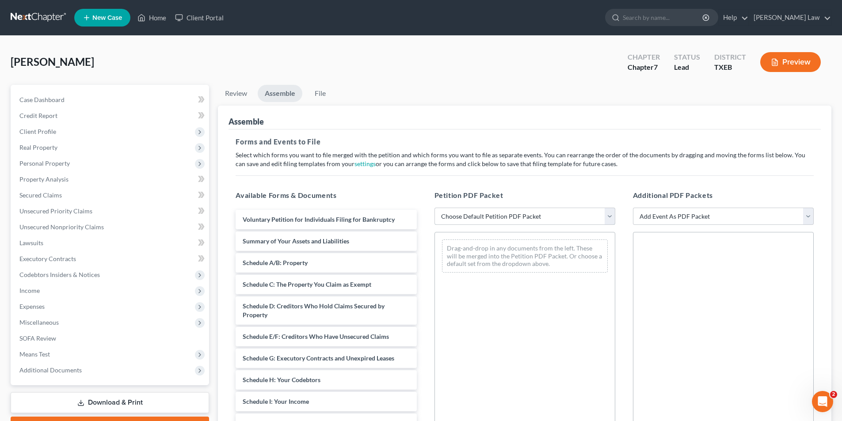
click at [469, 219] on select "Choose Default Petition PDF Packet Emergency Filing (Voluntary Petition and Cre…" at bounding box center [525, 217] width 181 height 18
select select "1"
click at [435, 208] on select "Choose Default Petition PDF Packet Emergency Filing (Voluntary Petition and Cre…" at bounding box center [525, 217] width 181 height 18
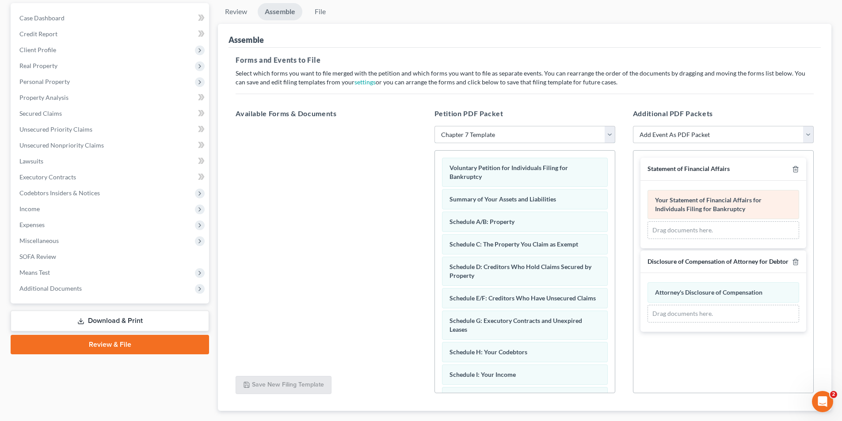
scroll to position [134, 0]
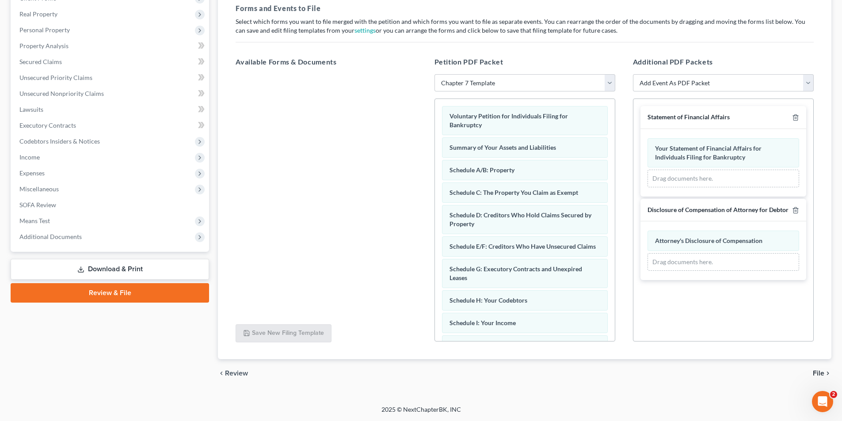
click at [816, 374] on span "File" at bounding box center [818, 373] width 11 height 7
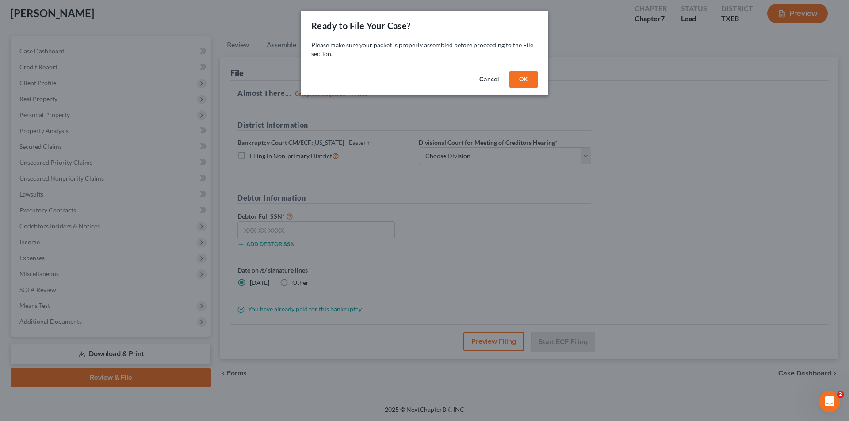
click at [523, 84] on button "OK" at bounding box center [523, 80] width 28 height 18
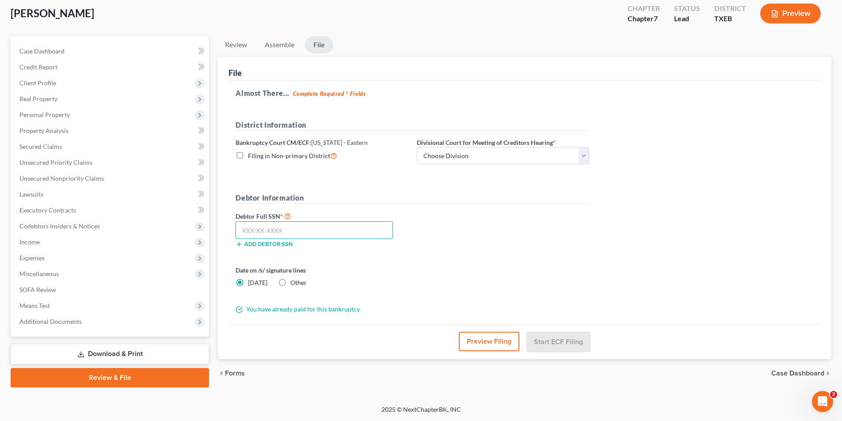
click at [322, 226] on input "text" at bounding box center [314, 231] width 157 height 18
click at [39, 185] on link "Unsecured Nonpriority Claims" at bounding box center [110, 179] width 197 height 16
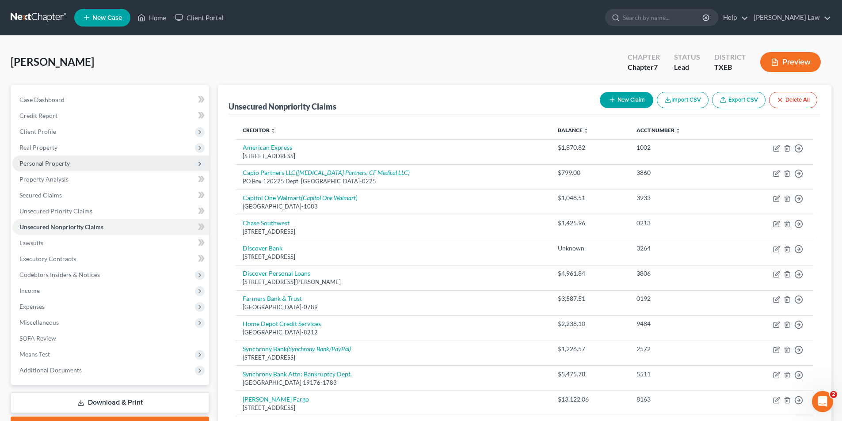
click at [40, 168] on span "Personal Property" at bounding box center [110, 164] width 197 height 16
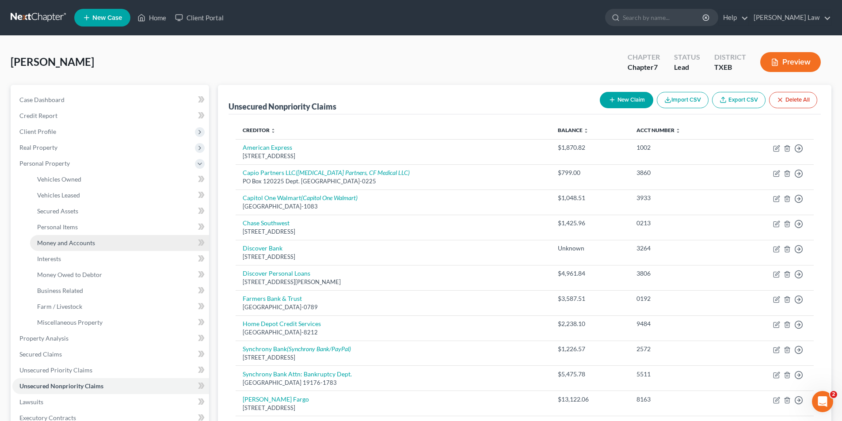
click at [53, 242] on span "Money and Accounts" at bounding box center [66, 243] width 58 height 8
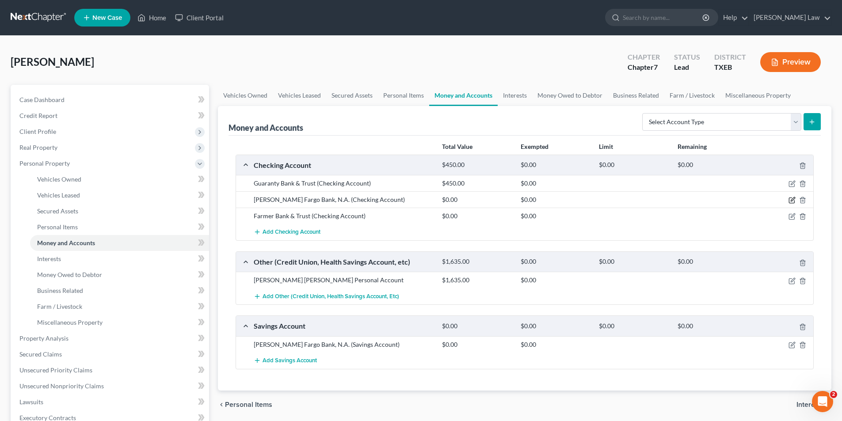
click at [792, 200] on icon "button" at bounding box center [792, 200] width 7 height 7
select select "38"
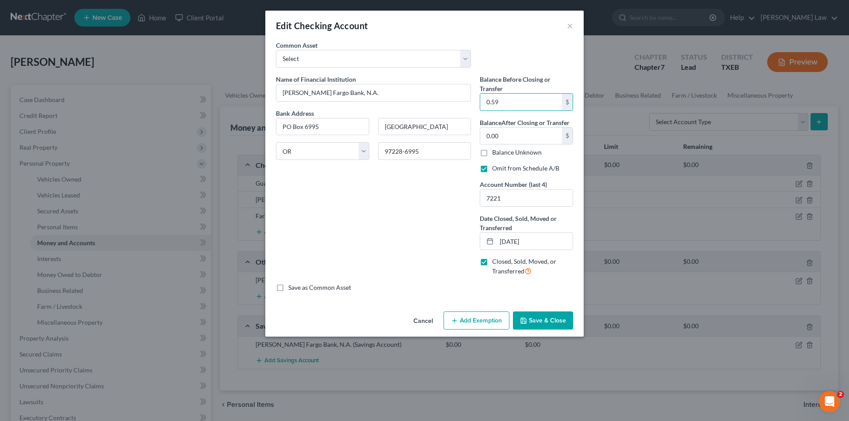
type input "0.59"
click at [544, 321] on button "Save & Close" at bounding box center [543, 321] width 60 height 19
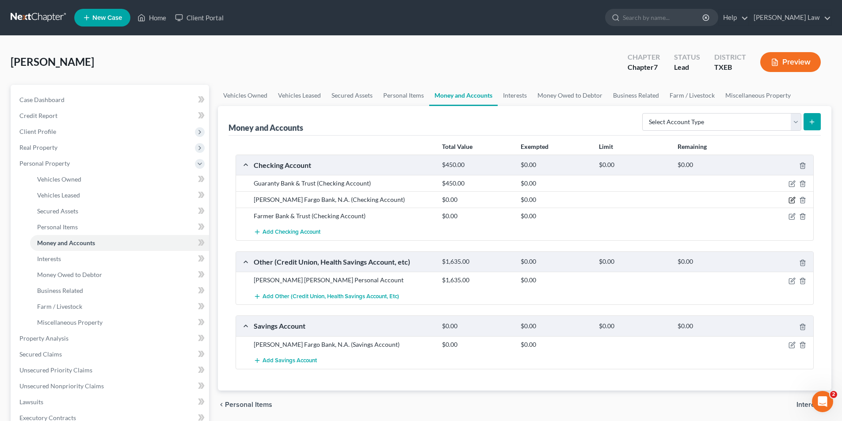
click at [791, 199] on icon "button" at bounding box center [792, 200] width 7 height 7
select select "38"
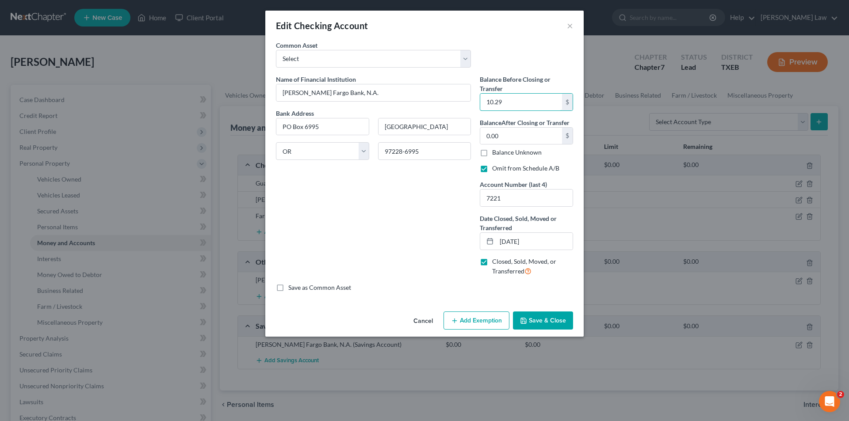
type input "10.29"
click at [556, 325] on button "Save & Close" at bounding box center [543, 321] width 60 height 19
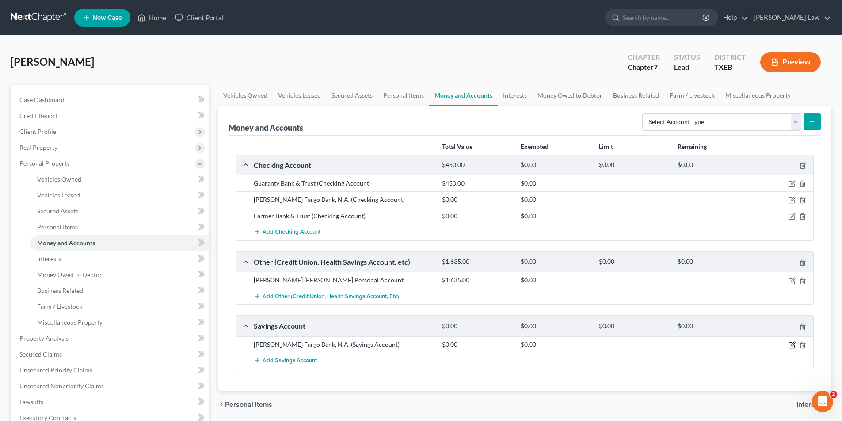
click at [793, 344] on icon "button" at bounding box center [792, 345] width 7 height 7
select select "38"
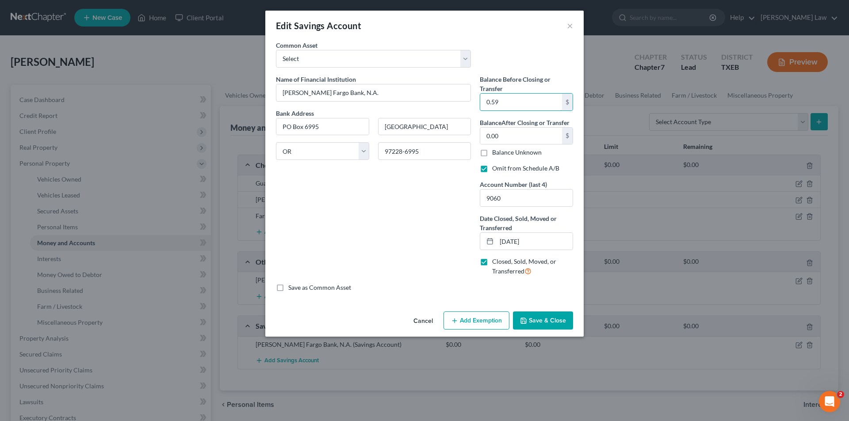
type input "0.59"
click at [549, 316] on button "Save & Close" at bounding box center [543, 321] width 60 height 19
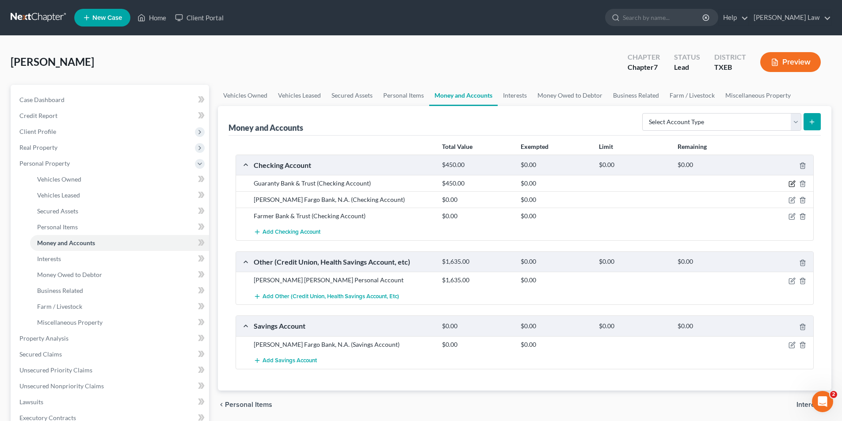
click at [794, 181] on icon "button" at bounding box center [792, 183] width 7 height 7
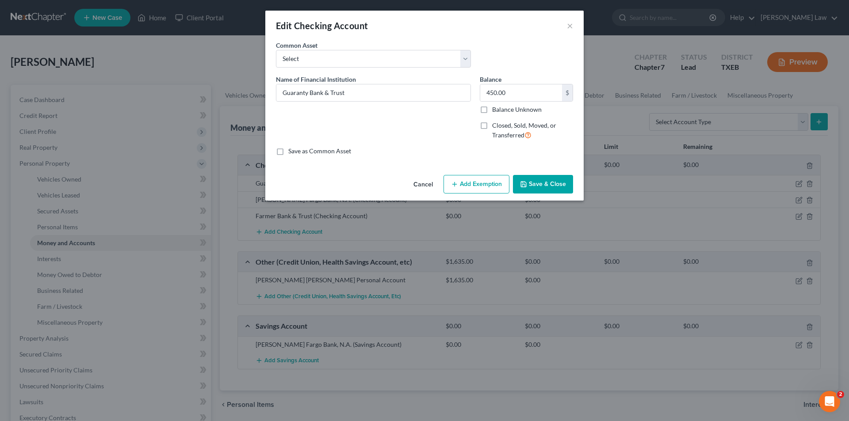
click at [547, 184] on button "Save & Close" at bounding box center [543, 184] width 60 height 19
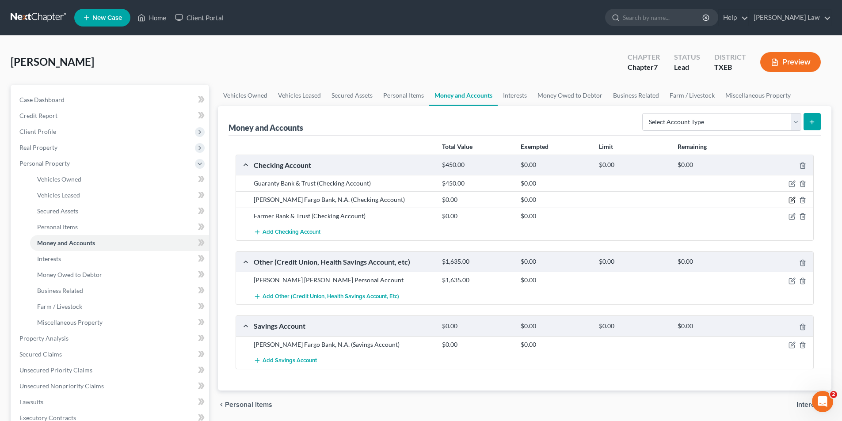
click at [792, 202] on icon "button" at bounding box center [793, 200] width 4 height 4
select select "38"
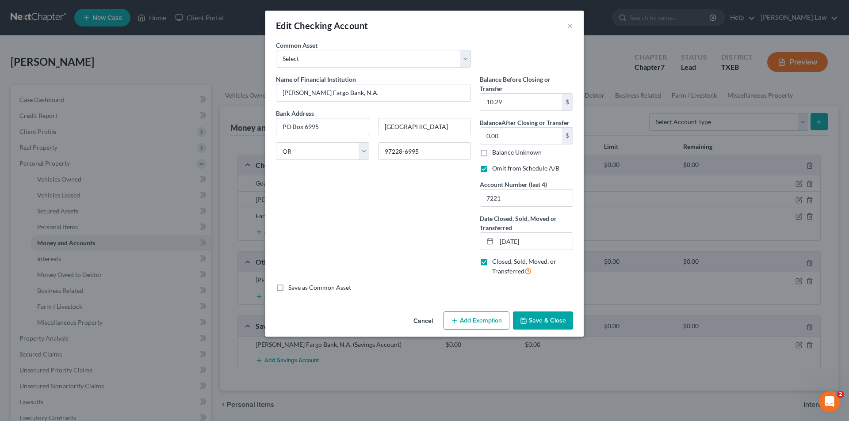
click at [551, 317] on button "Save & Close" at bounding box center [543, 321] width 60 height 19
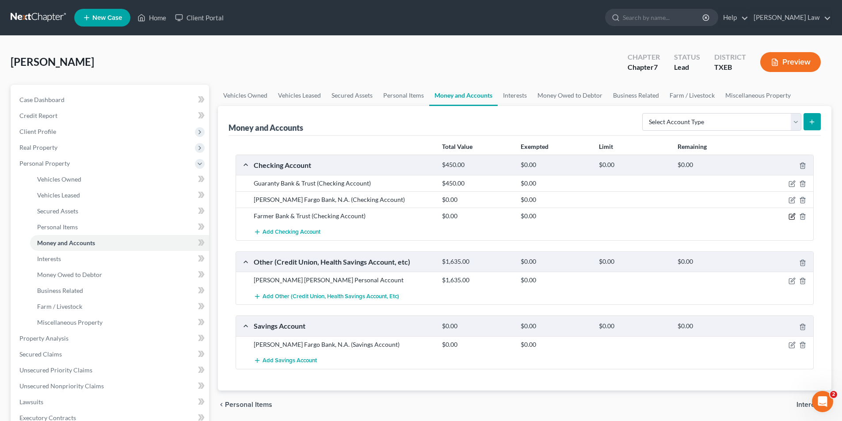
click at [794, 215] on icon "button" at bounding box center [792, 216] width 7 height 7
select select "45"
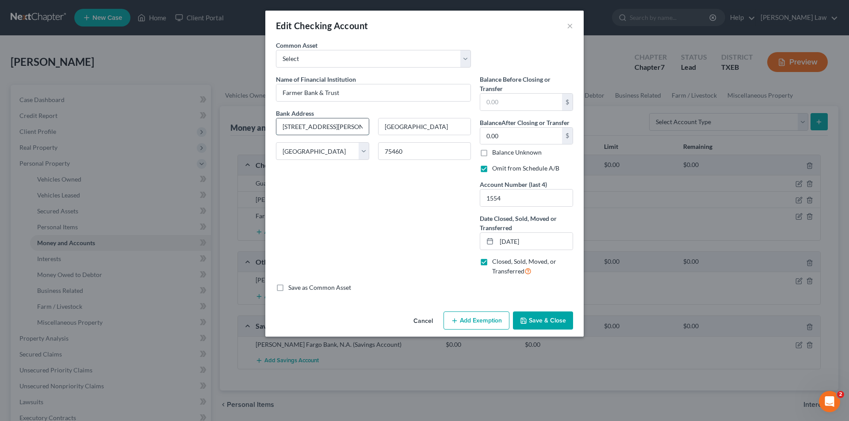
type input "[STREET_ADDRESS][PERSON_NAME]"
click at [511, 105] on input "text" at bounding box center [521, 102] width 82 height 17
type input "1,300.00"
click at [548, 325] on button "Save & Close" at bounding box center [543, 321] width 60 height 19
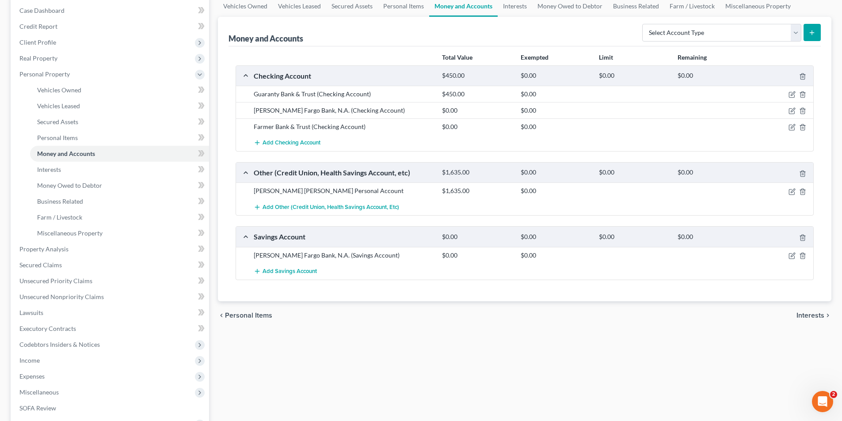
scroll to position [75, 0]
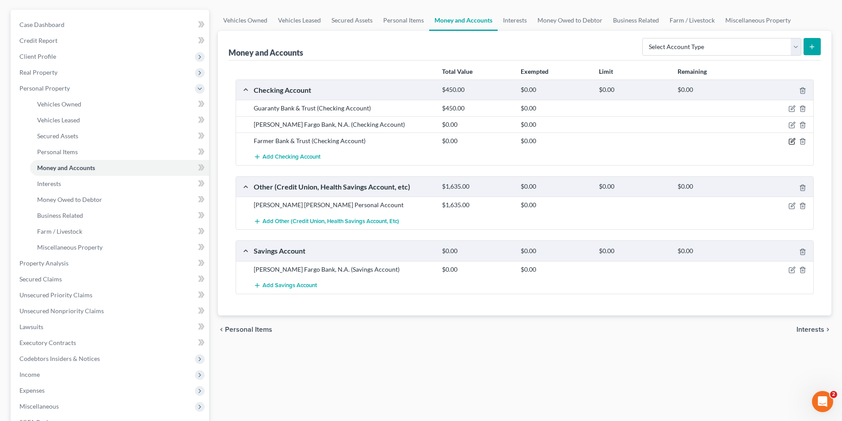
click at [791, 141] on icon "button" at bounding box center [792, 141] width 7 height 7
select select "45"
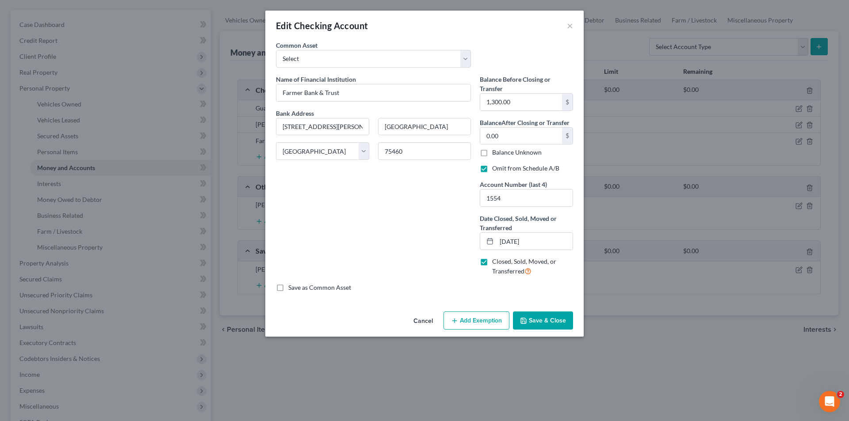
click at [548, 323] on button "Save & Close" at bounding box center [543, 321] width 60 height 19
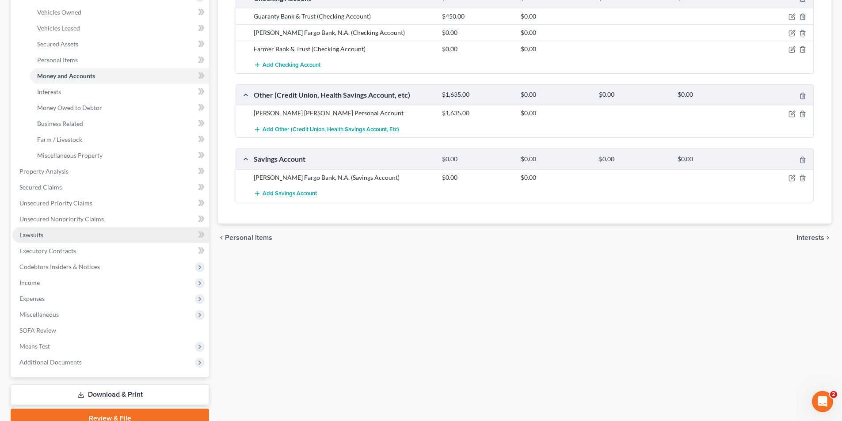
scroll to position [208, 0]
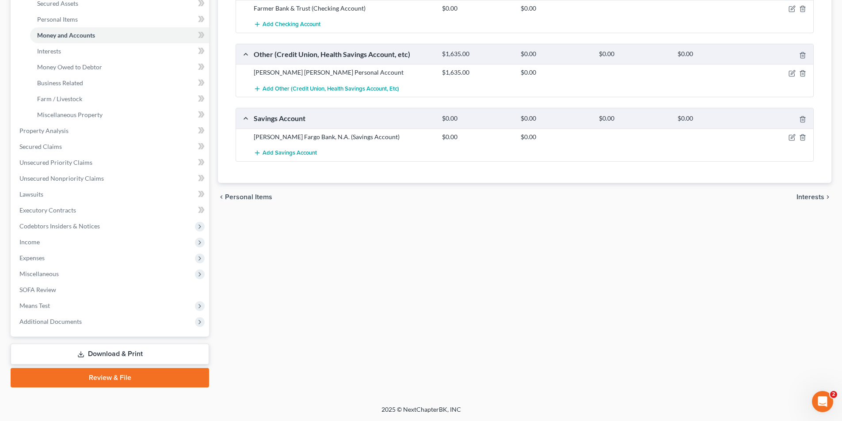
click at [91, 350] on link "Download & Print" at bounding box center [110, 354] width 199 height 21
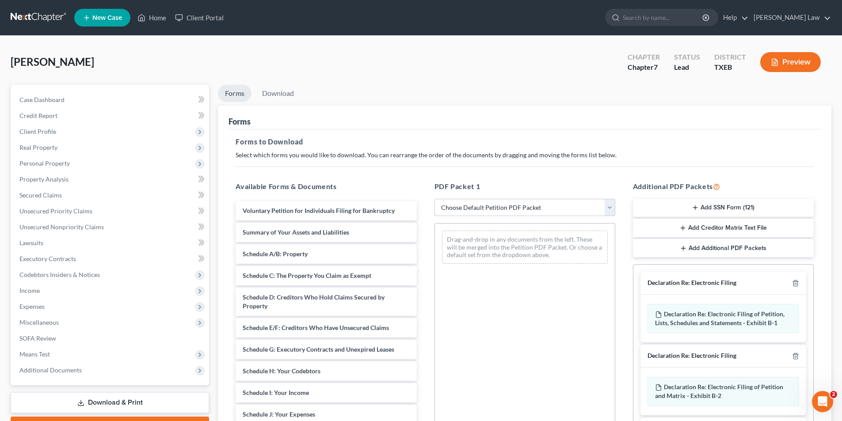
click at [490, 209] on select "Choose Default Petition PDF Packet Complete Bankruptcy Petition (all forms and …" at bounding box center [525, 208] width 181 height 18
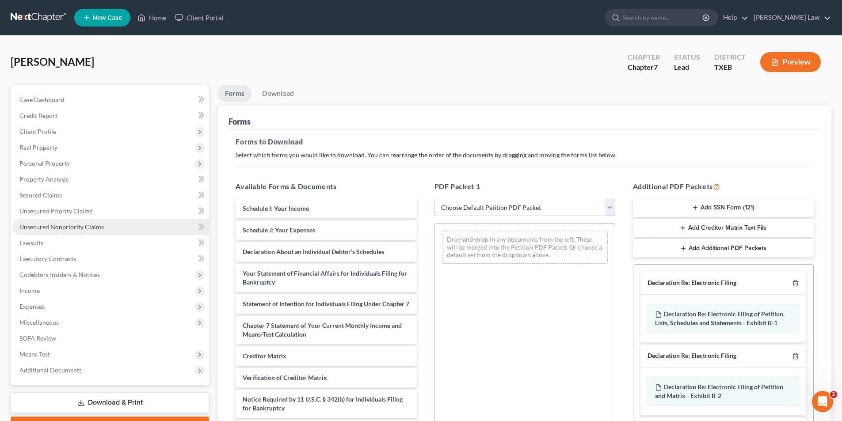
scroll to position [125, 0]
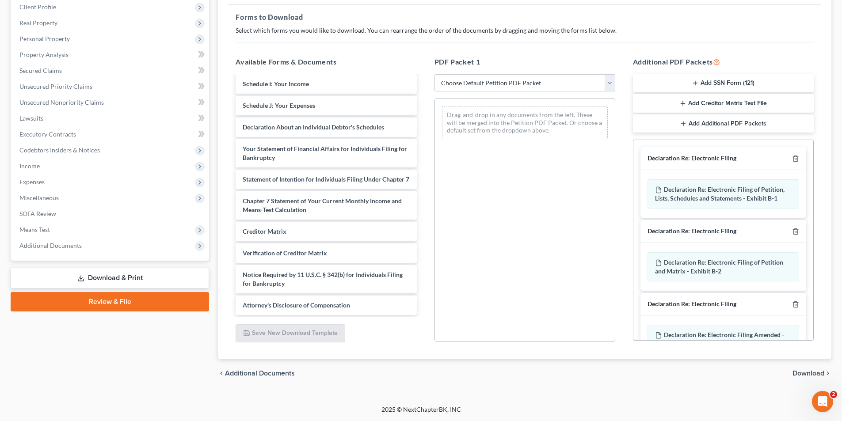
click at [111, 344] on div "Case Dashboard Payments Invoices Payments Payments Credit Report Client Profile" at bounding box center [109, 174] width 207 height 428
click at [113, 303] on link "Review & File" at bounding box center [110, 301] width 199 height 19
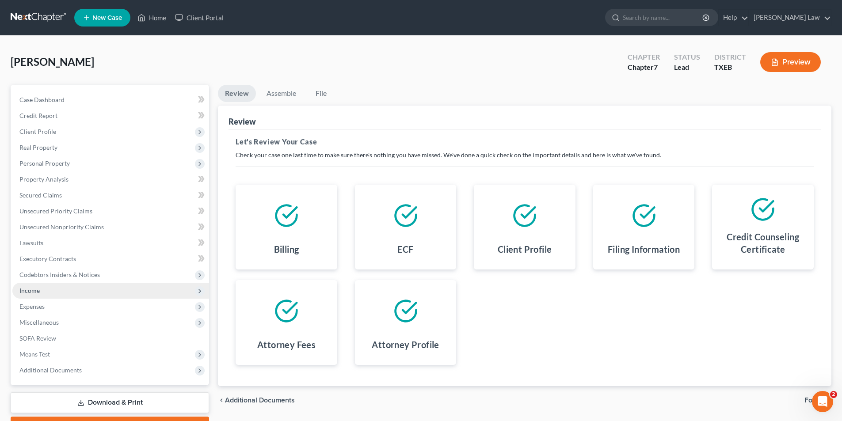
click at [64, 286] on span "Income" at bounding box center [110, 291] width 197 height 16
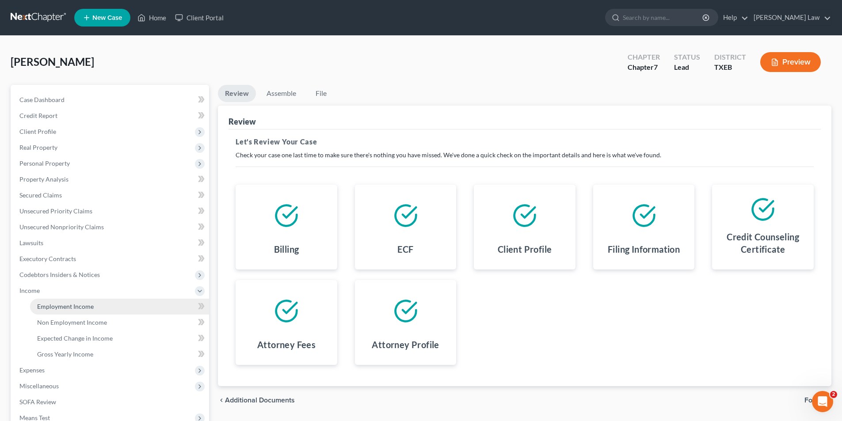
click at [69, 304] on span "Employment Income" at bounding box center [65, 307] width 57 height 8
